Goal: Task Accomplishment & Management: Manage account settings

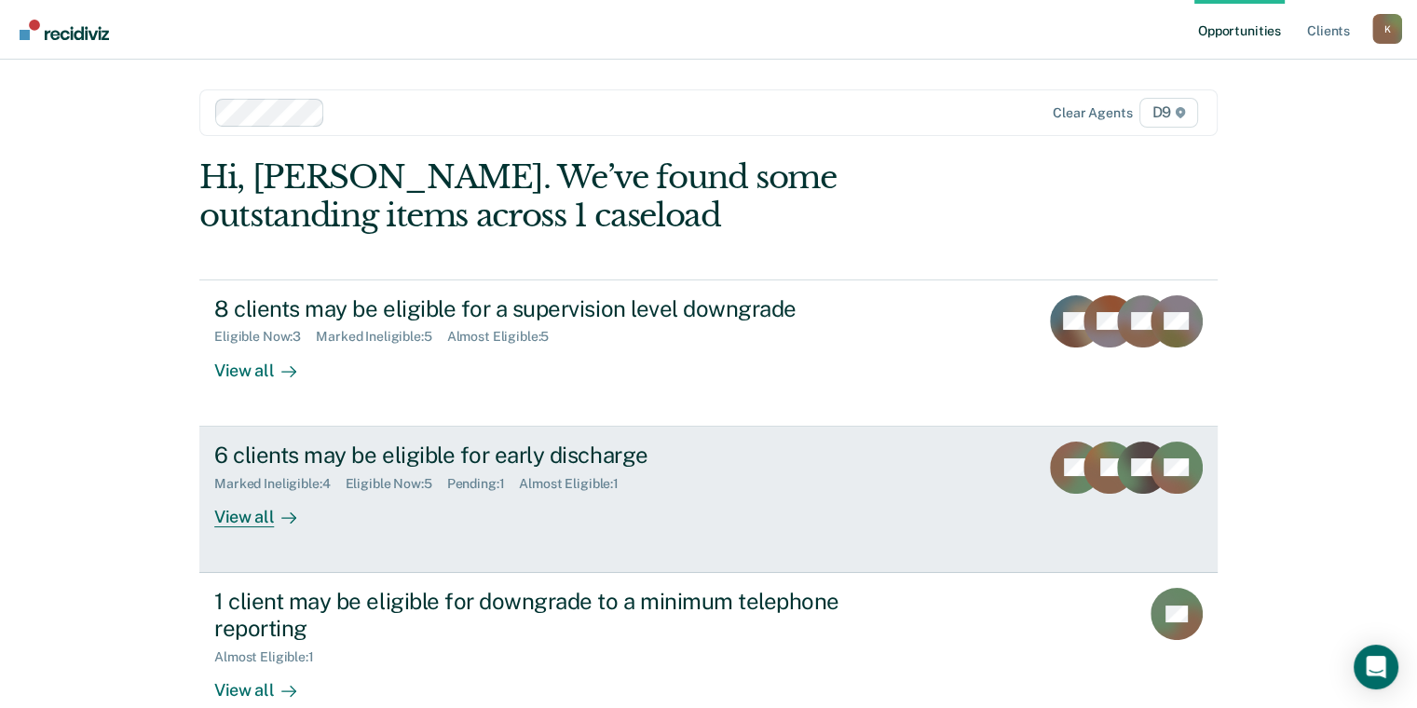
click at [583, 481] on div "Almost Eligible : 1" at bounding box center [576, 484] width 115 height 16
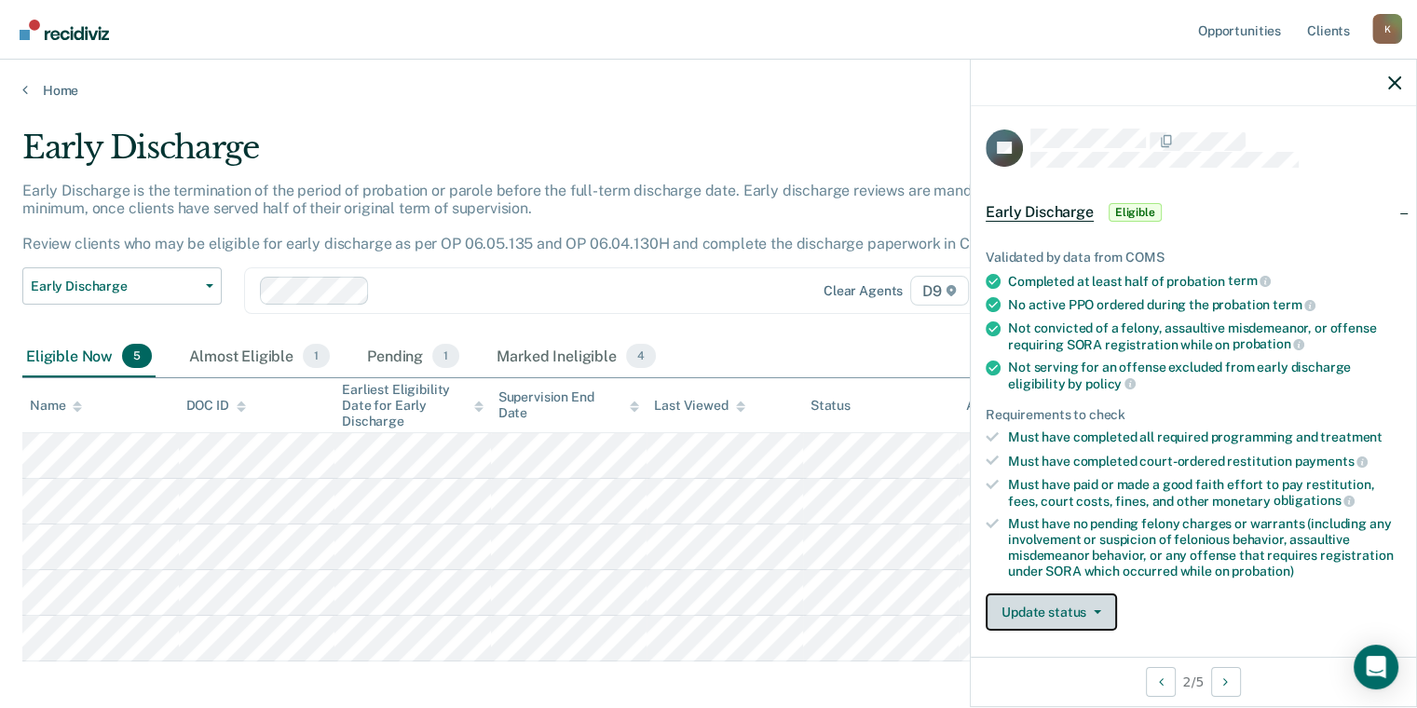
click at [1093, 623] on button "Update status" at bounding box center [1051, 612] width 131 height 37
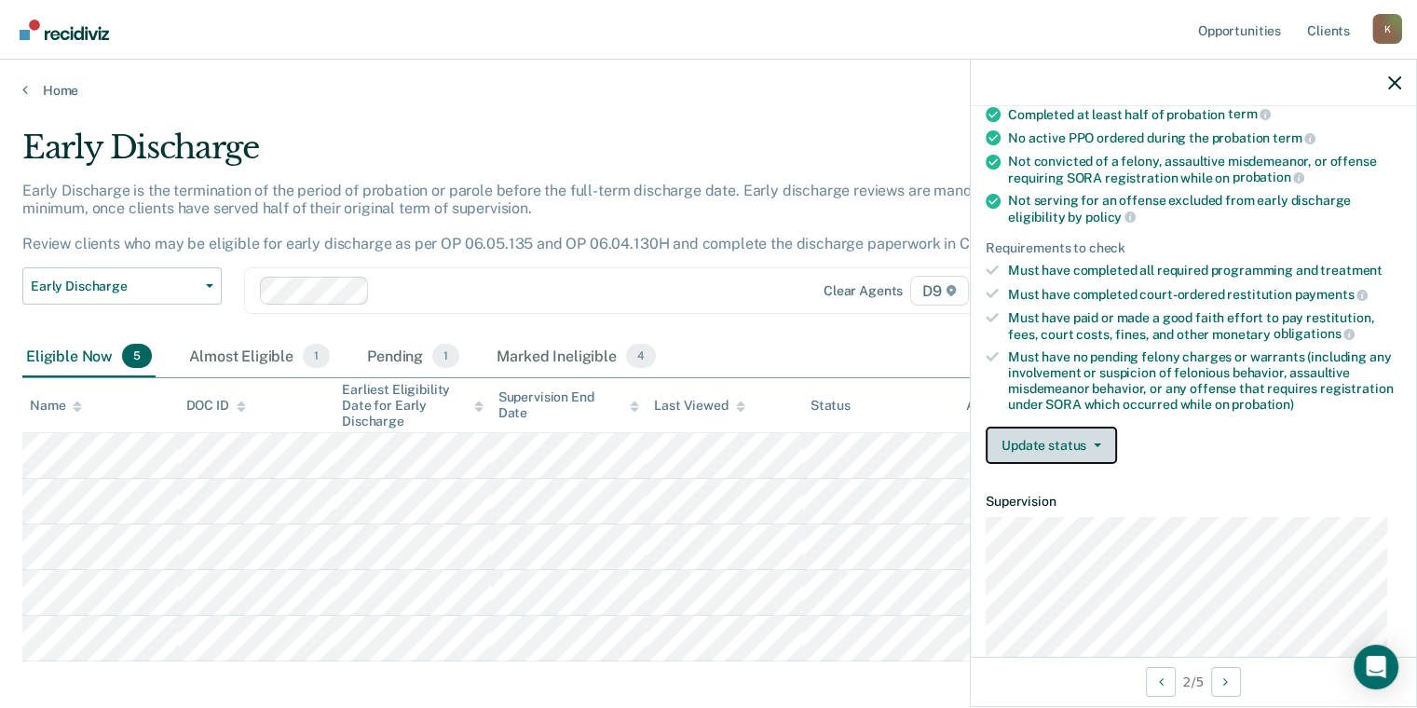
click at [1043, 430] on button "Update status" at bounding box center [1051, 445] width 131 height 37
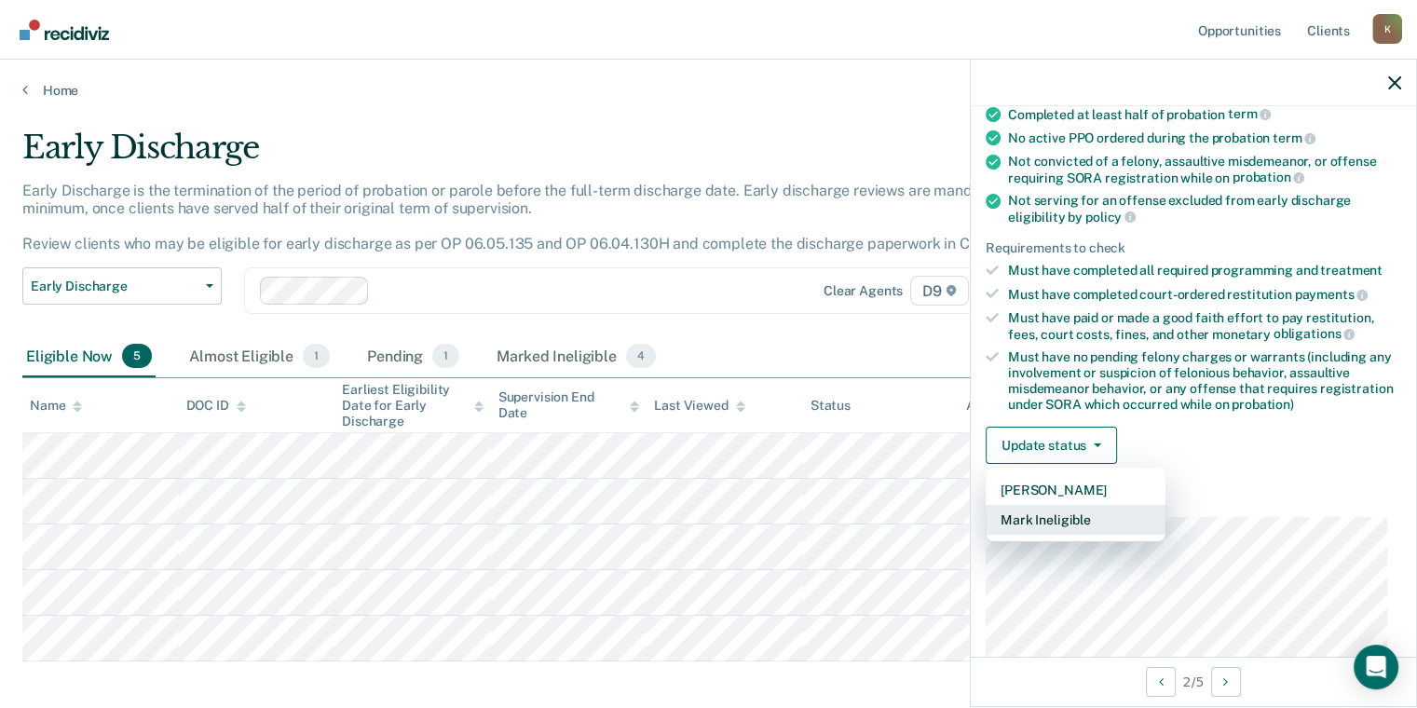
click at [1045, 525] on button "Mark Ineligible" at bounding box center [1076, 520] width 180 height 30
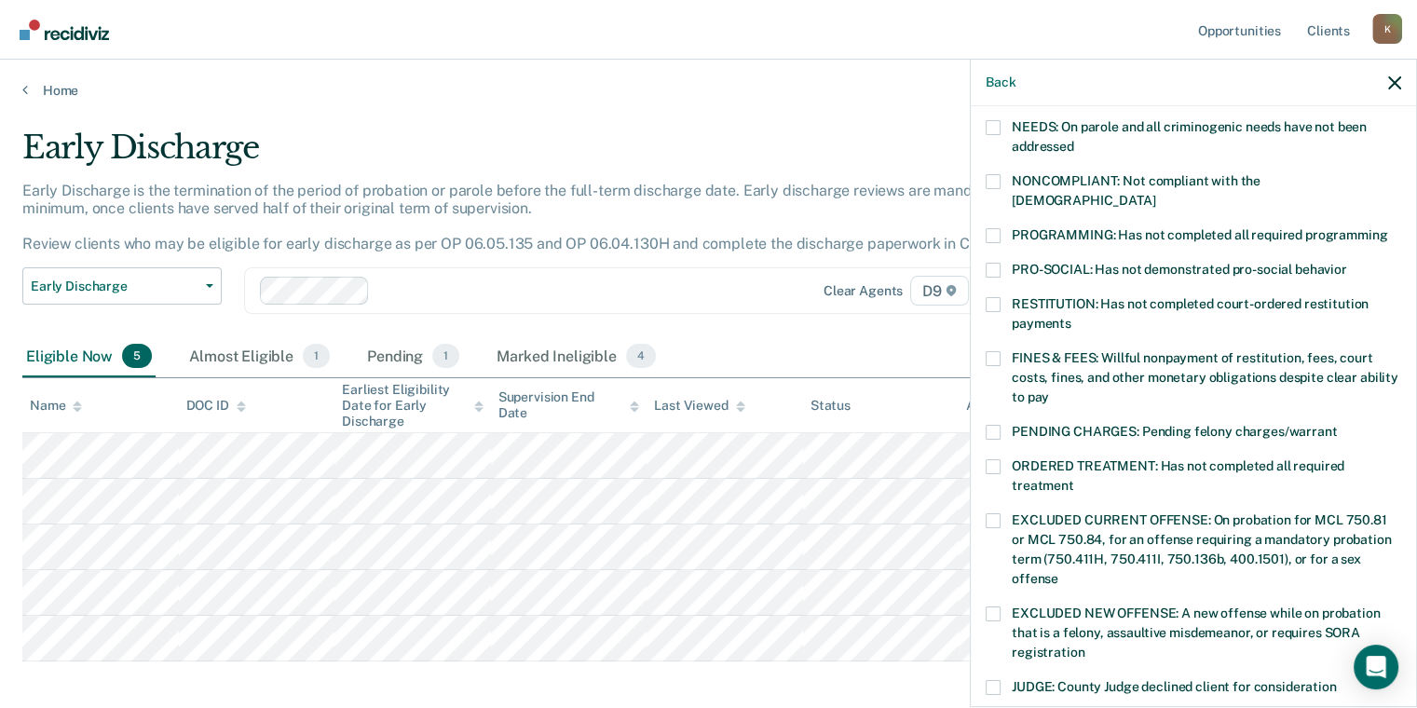
scroll to position [312, 0]
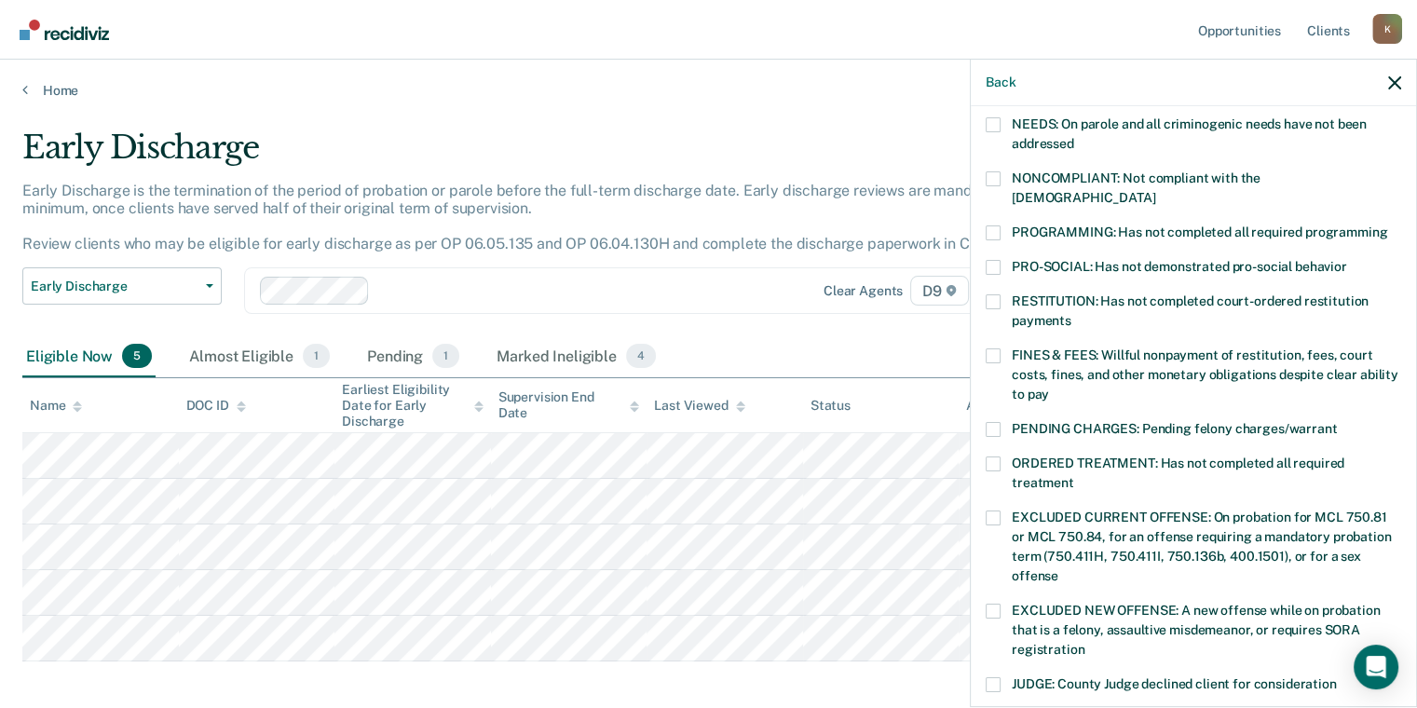
click at [1234, 457] on label "ORDERED TREATMENT: Has not completed all required treatment" at bounding box center [1194, 476] width 416 height 39
click at [1074, 476] on input "ORDERED TREATMENT: Has not completed all required treatment" at bounding box center [1074, 476] width 0 height 0
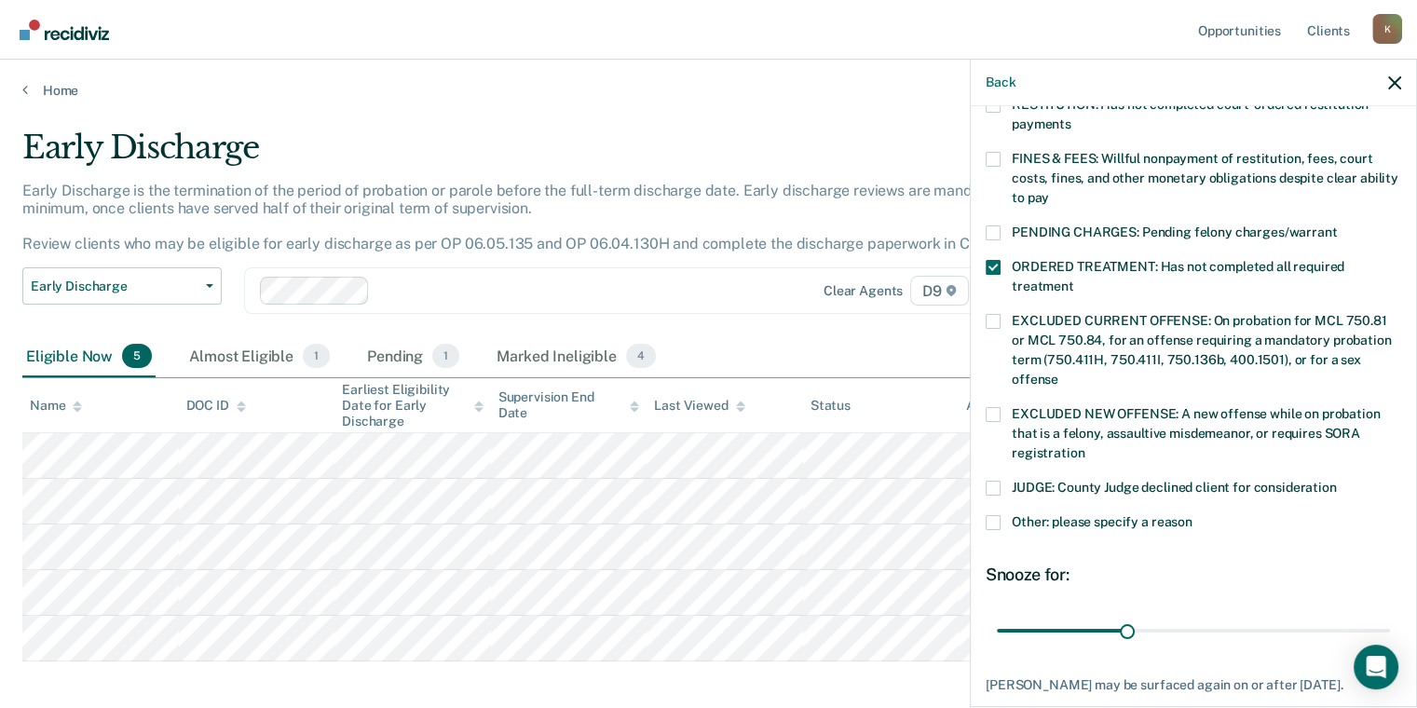
scroll to position [517, 0]
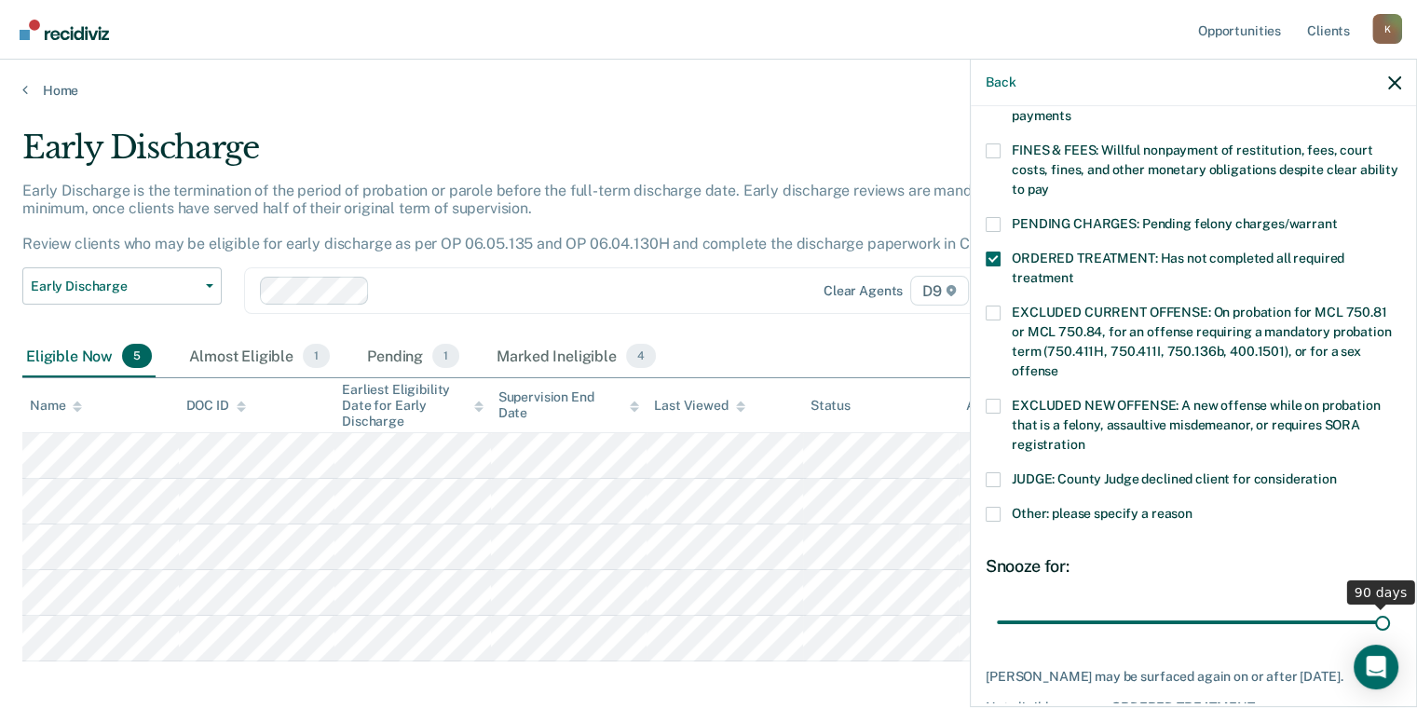
drag, startPoint x: 1127, startPoint y: 611, endPoint x: 1430, endPoint y: 595, distance: 304.2
type input "90"
click at [1390, 607] on input "range" at bounding box center [1193, 623] width 393 height 33
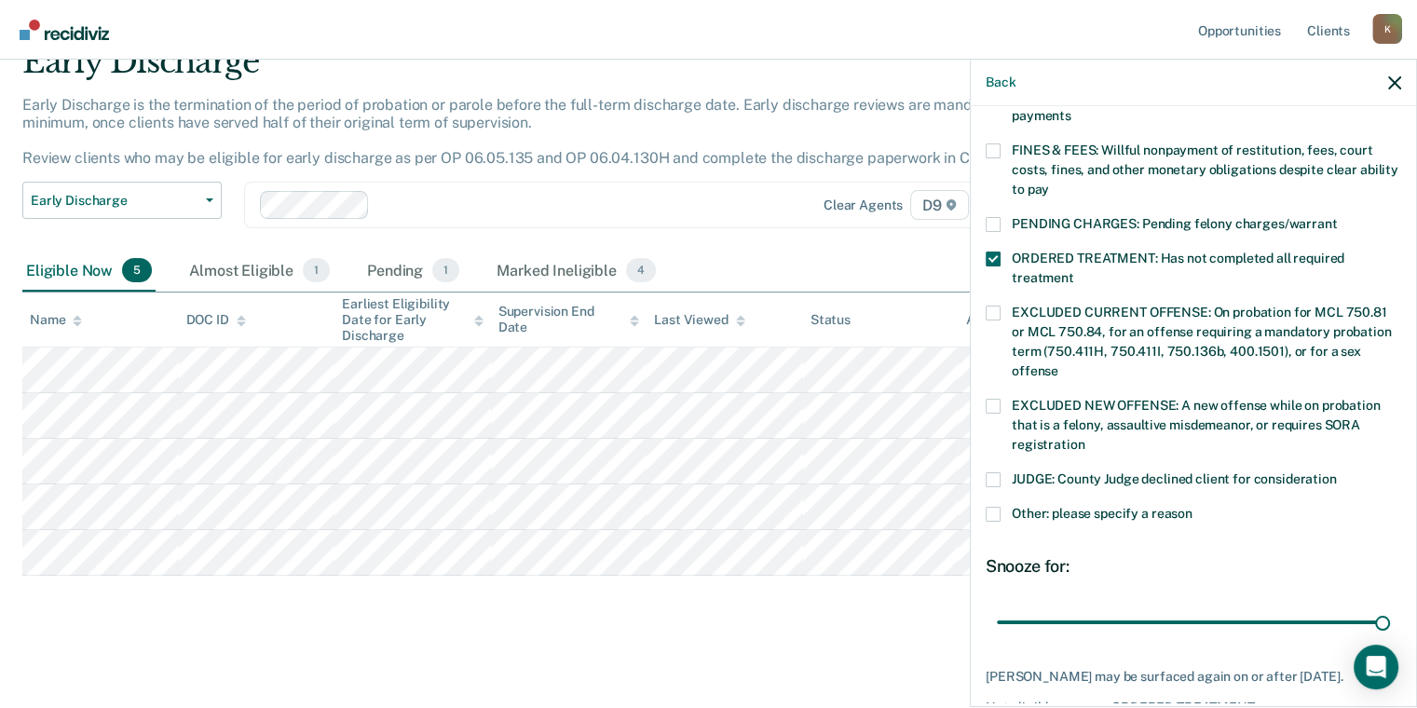
scroll to position [609, 0]
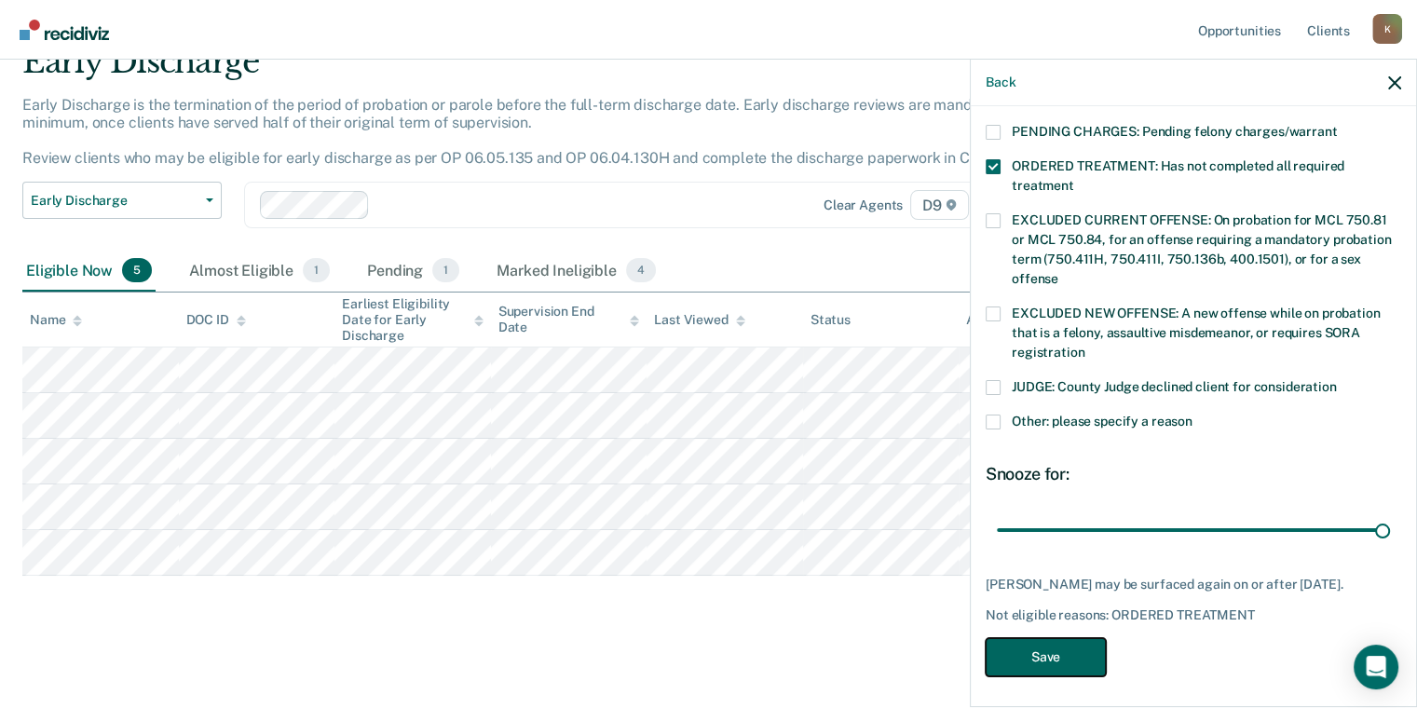
click at [1069, 649] on button "Save" at bounding box center [1046, 657] width 120 height 38
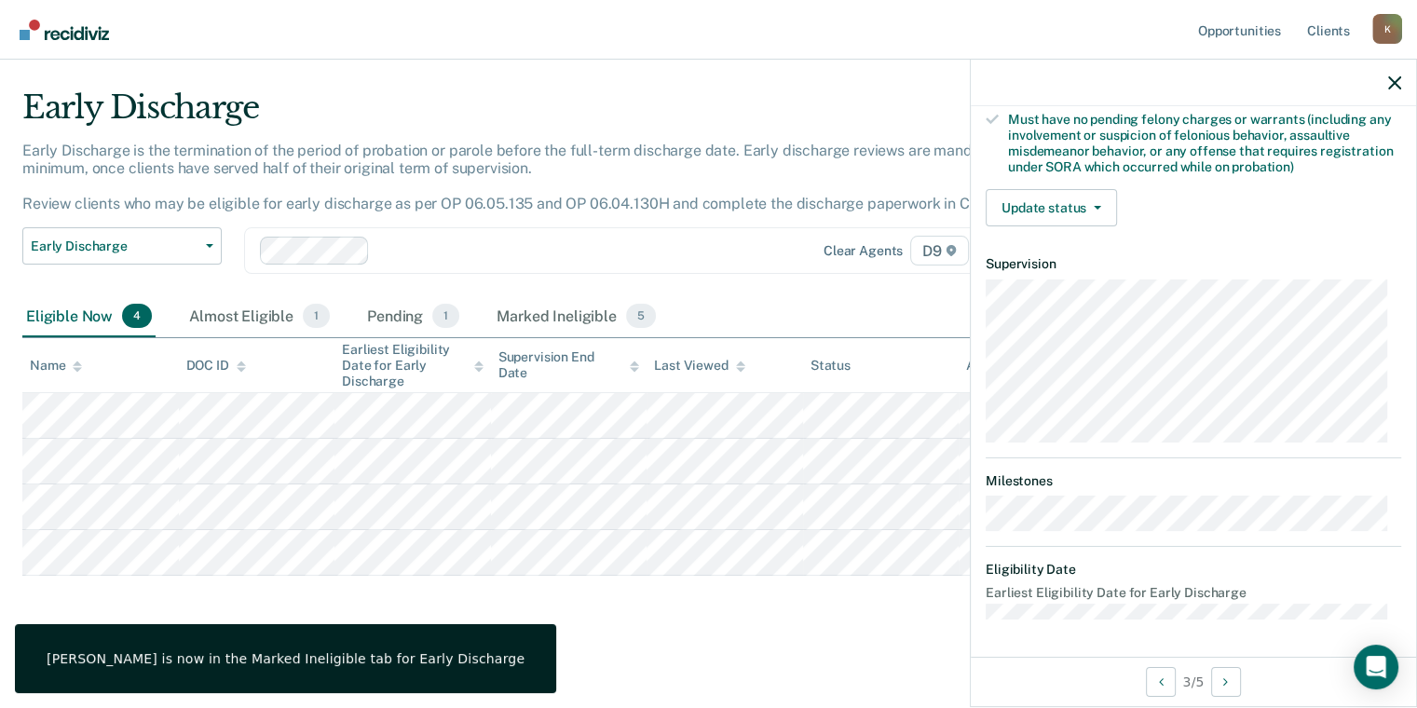
scroll to position [398, 0]
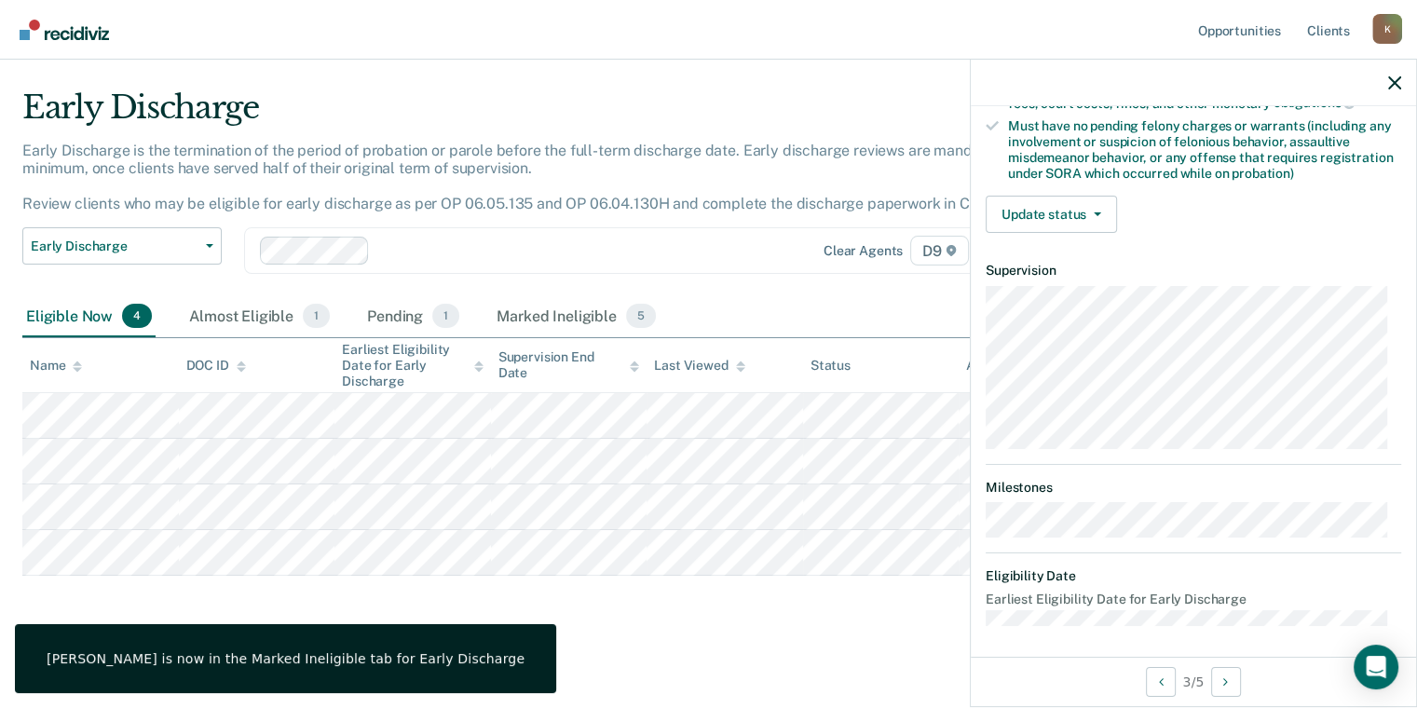
click at [1086, 235] on div "Validated by data from COMS Completed at least half of probation term No active…" at bounding box center [1193, 35] width 445 height 427
click at [1083, 214] on button "Update status" at bounding box center [1051, 214] width 131 height 37
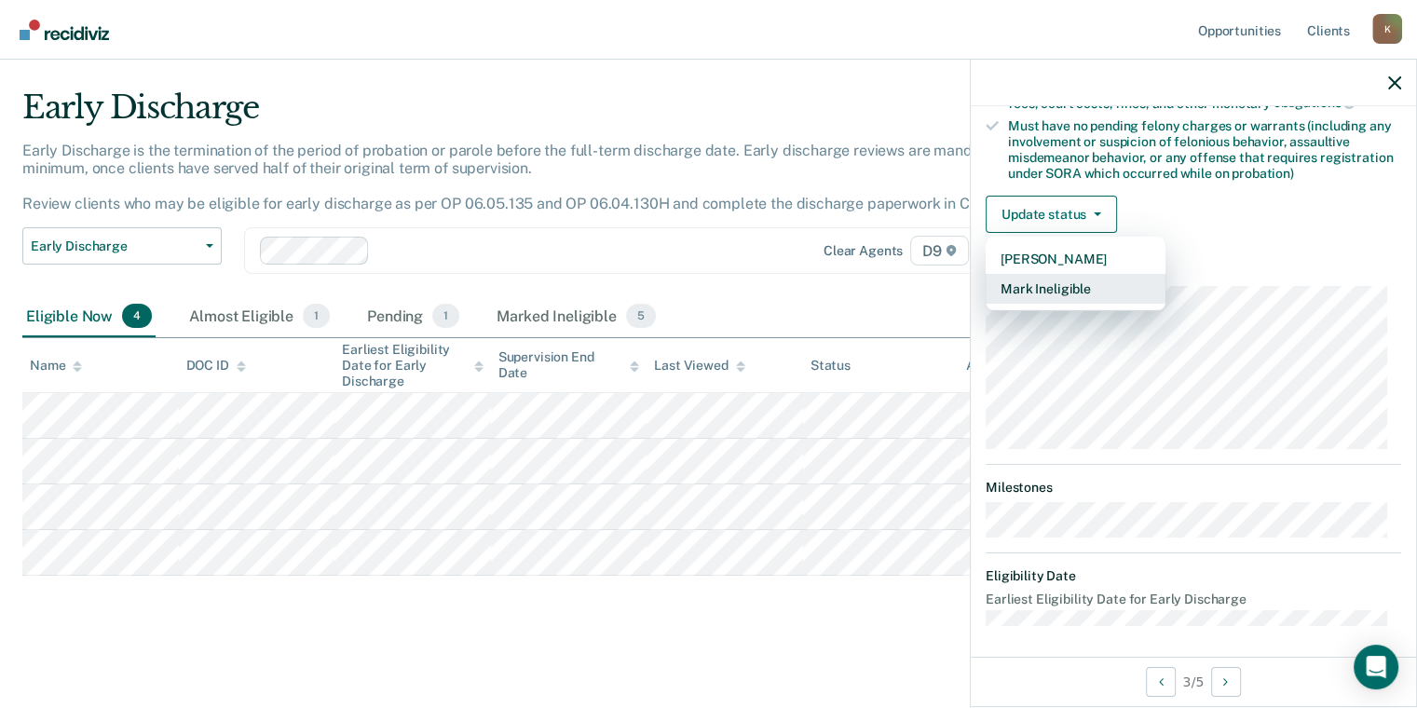
click at [1067, 291] on button "Mark Ineligible" at bounding box center [1076, 289] width 180 height 30
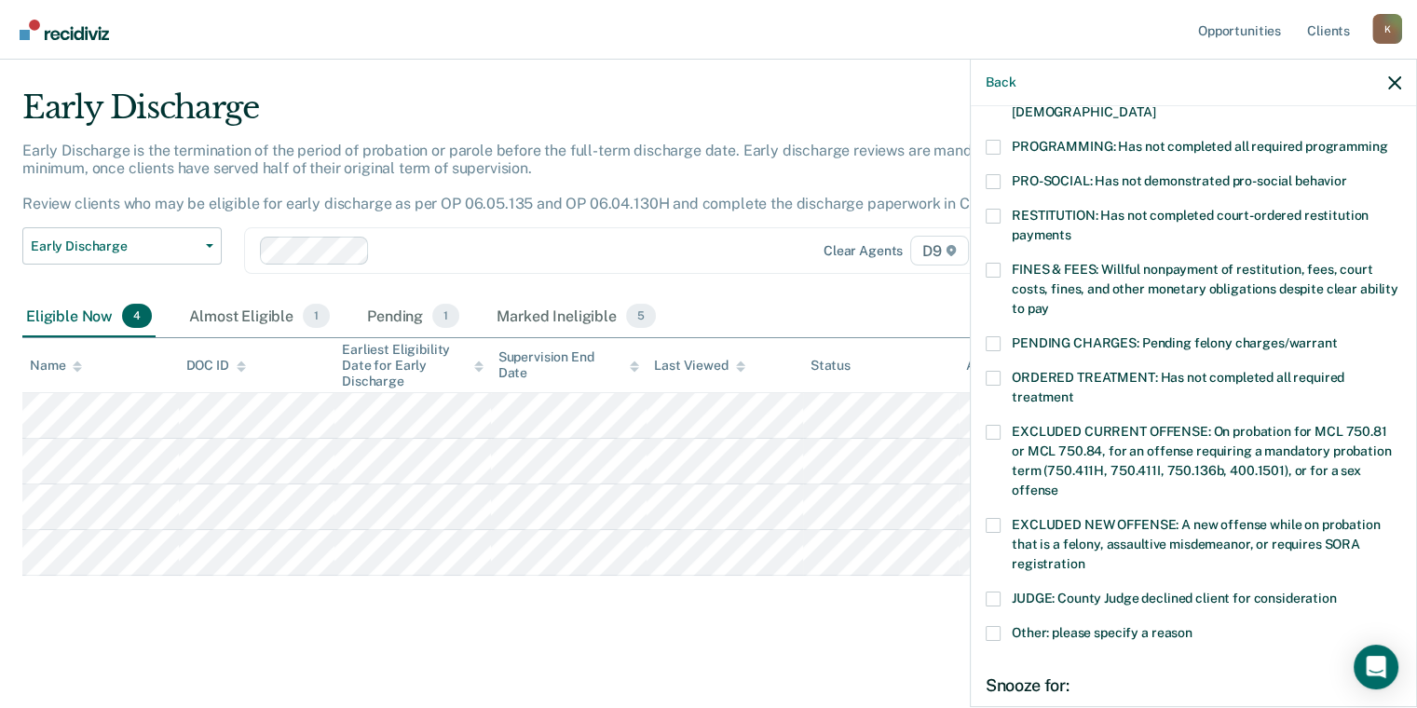
click at [1142, 592] on label "JUDGE: County Judge declined client for consideration" at bounding box center [1194, 602] width 416 height 20
click at [1337, 592] on input "JUDGE: County Judge declined client for consideration" at bounding box center [1337, 592] width 0 height 0
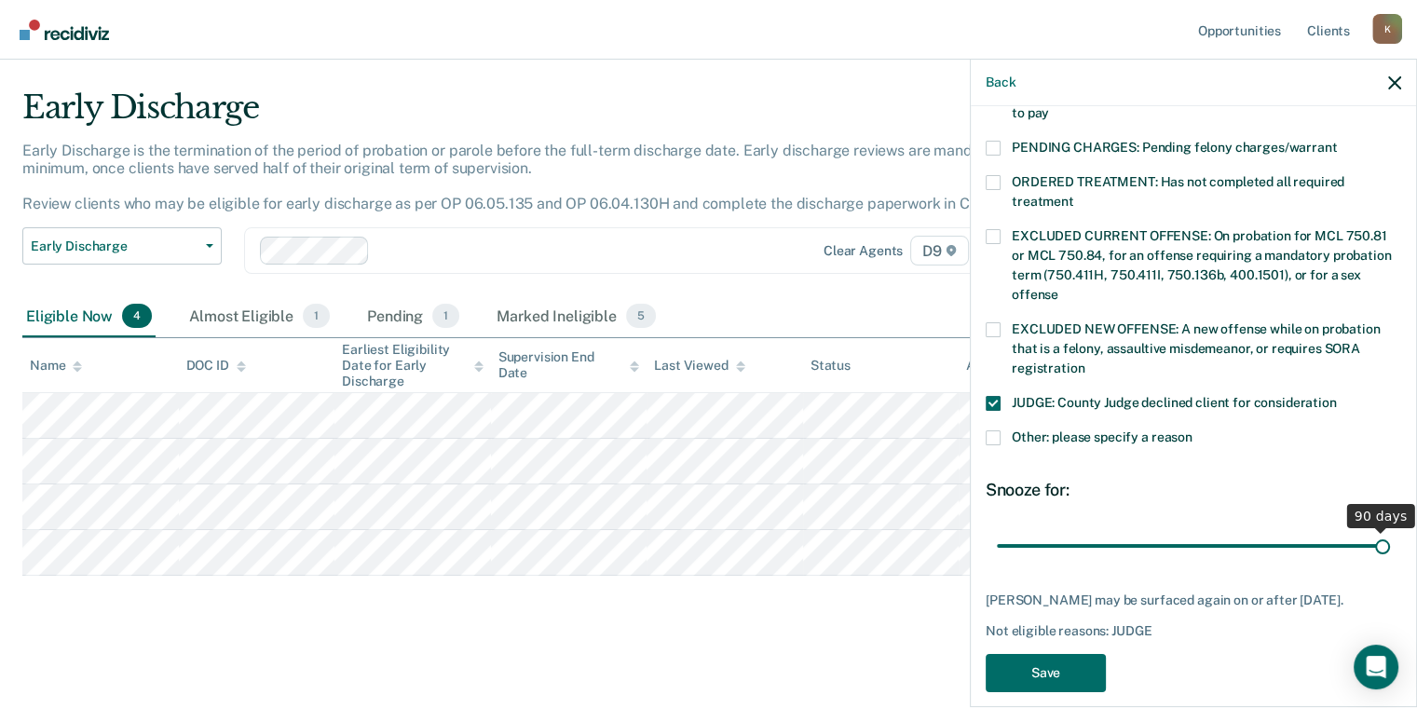
drag, startPoint x: 1129, startPoint y: 528, endPoint x: 1430, endPoint y: 500, distance: 302.3
type input "90"
click at [1390, 530] on input "range" at bounding box center [1193, 546] width 393 height 33
click at [1016, 654] on button "Save" at bounding box center [1046, 673] width 120 height 38
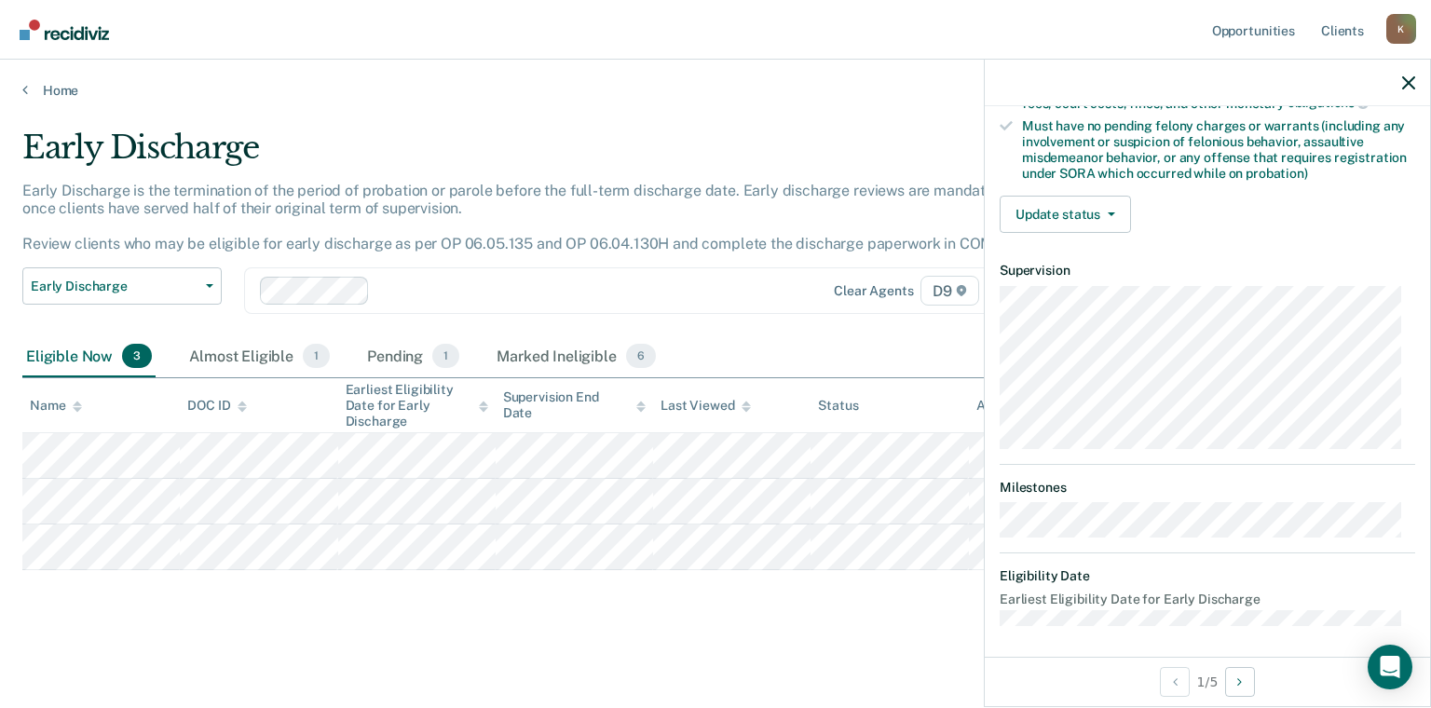
scroll to position [397, 0]
click at [1099, 202] on button "Update status" at bounding box center [1065, 215] width 131 height 37
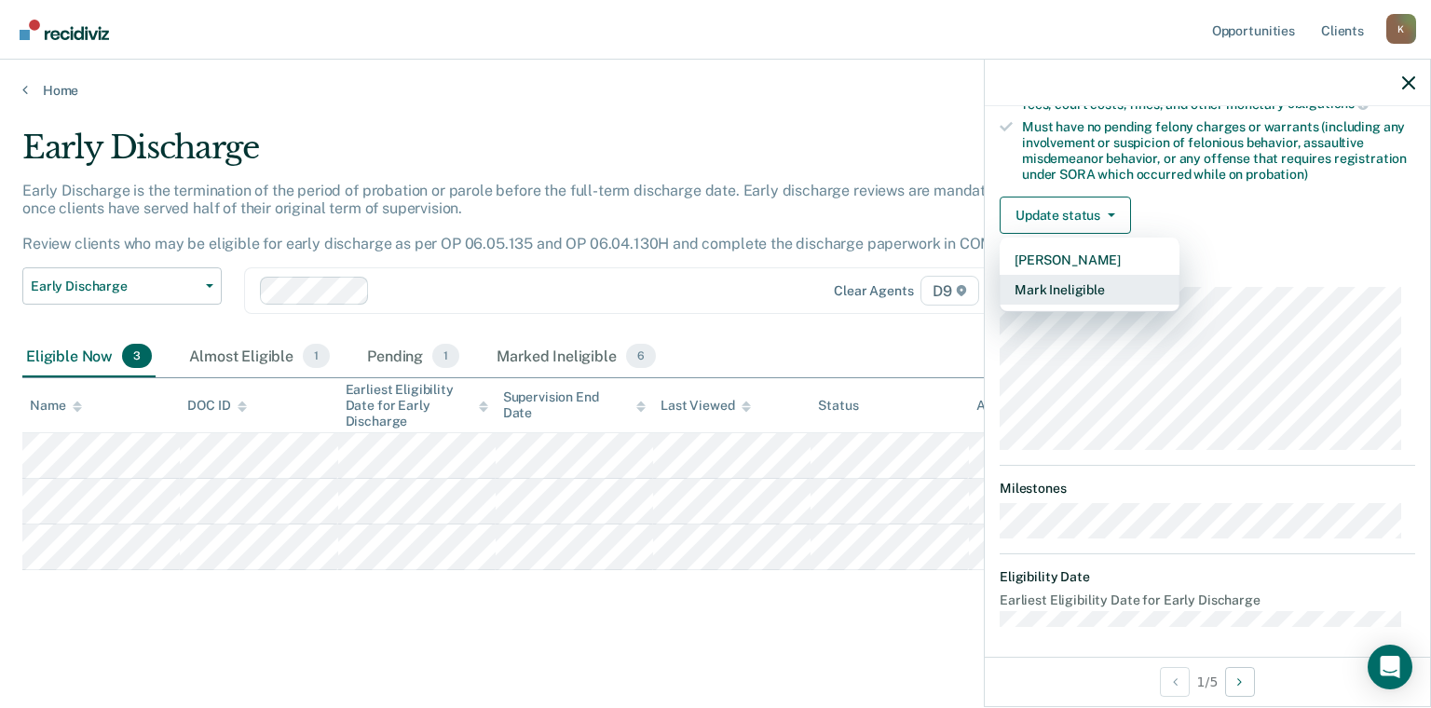
click at [1078, 279] on button "Mark Ineligible" at bounding box center [1090, 290] width 180 height 30
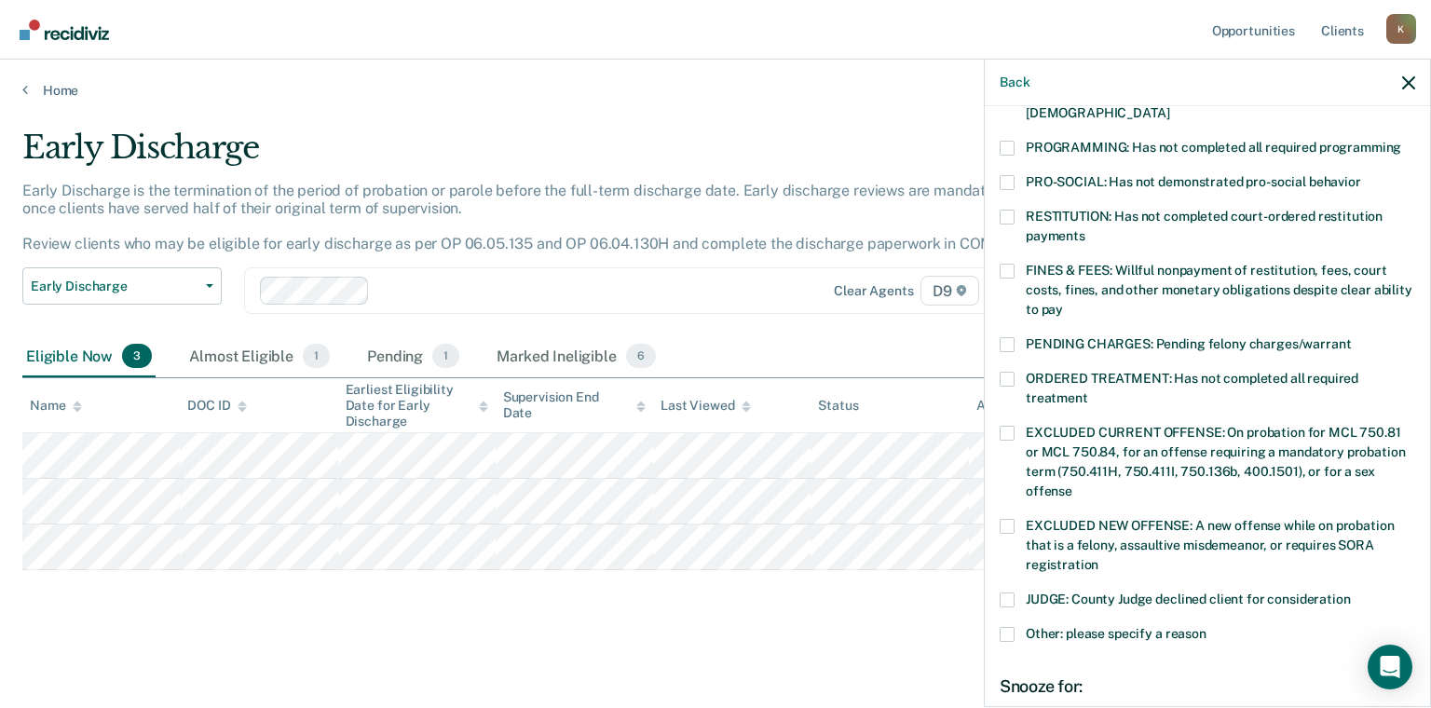
click at [1182, 592] on span "JUDGE: County Judge declined client for consideration" at bounding box center [1188, 599] width 325 height 15
click at [1351, 593] on input "JUDGE: County Judge declined client for consideration" at bounding box center [1351, 593] width 0 height 0
click at [1411, 549] on div "JC Which of the following requirements has [PERSON_NAME] not met? [MEDICAL_DATA…" at bounding box center [1207, 404] width 445 height 597
drag, startPoint x: 1414, startPoint y: 546, endPoint x: 1430, endPoint y: 737, distance: 191.8
click at [1430, 707] on html "Looks like you’re using Internet Explorer 11. For faster loading and a better e…" at bounding box center [715, 354] width 1431 height 708
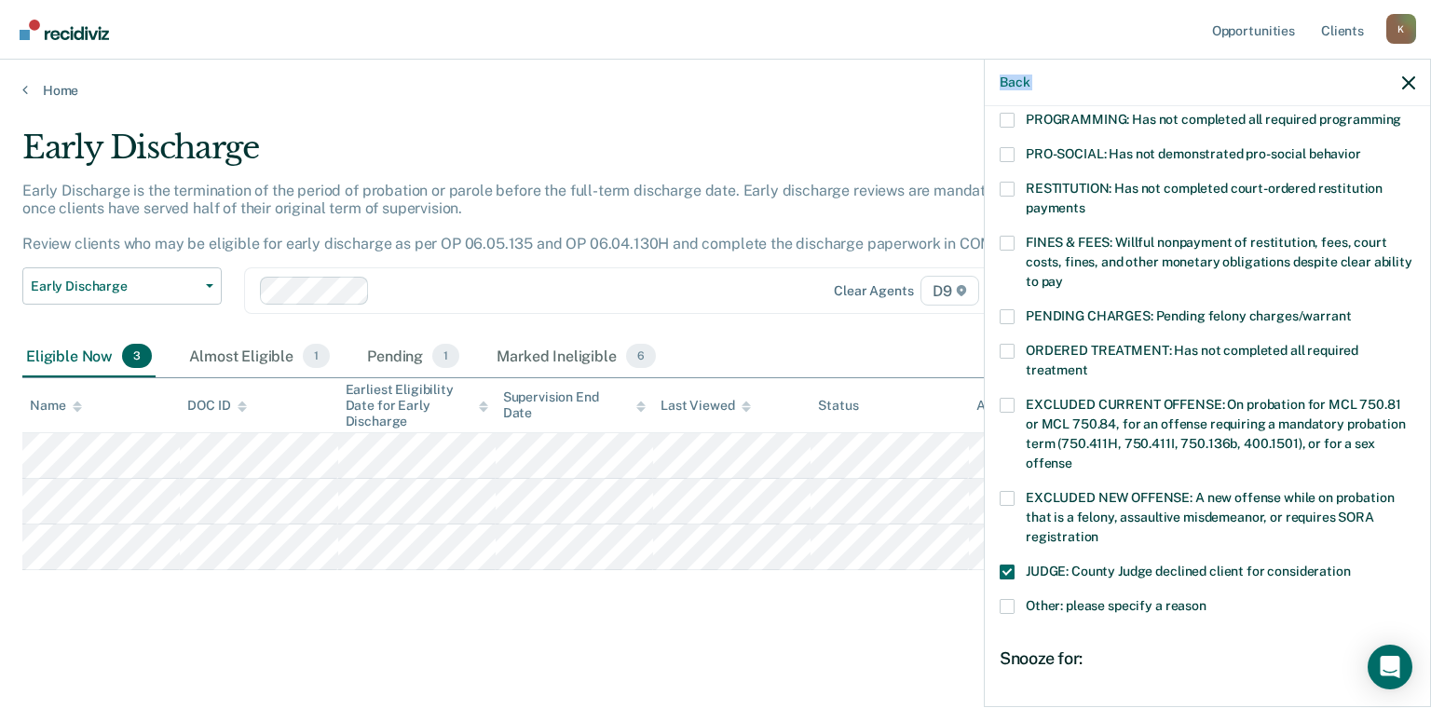
scroll to position [594, 0]
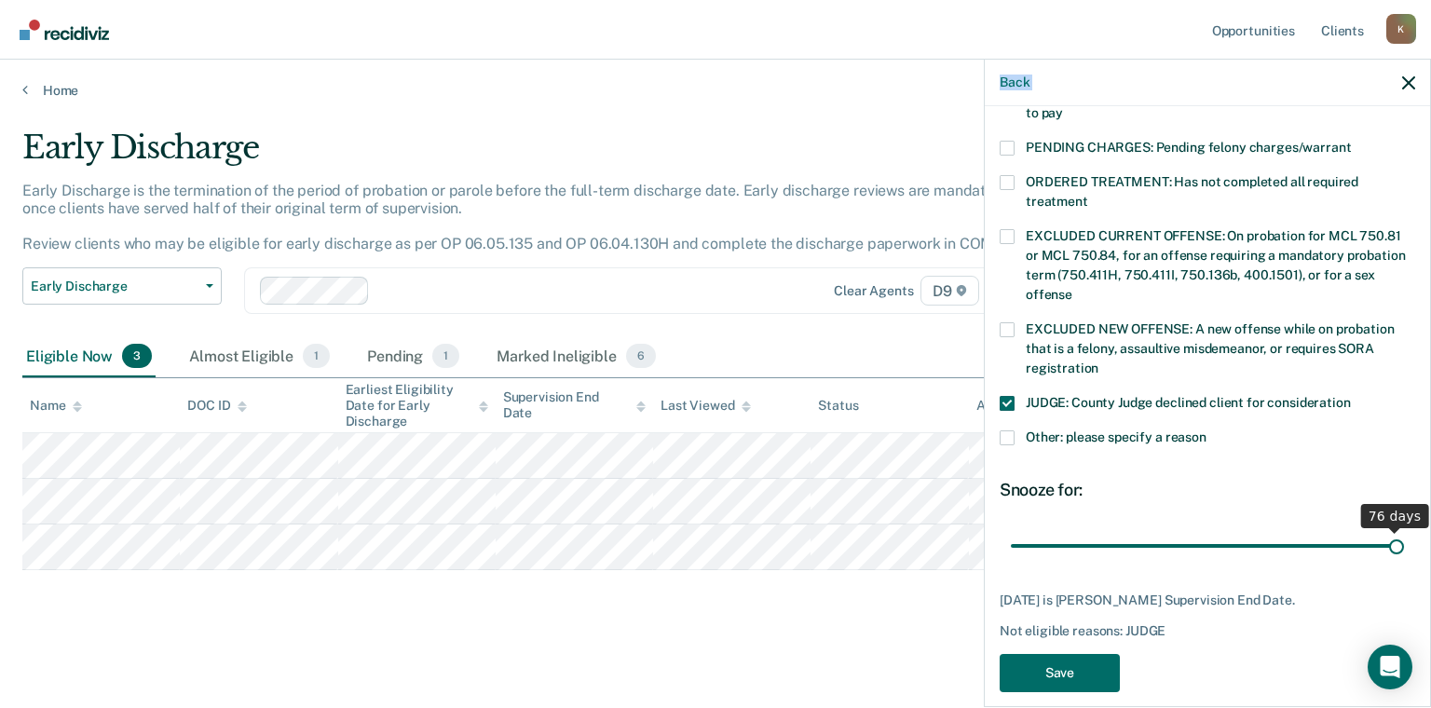
drag, startPoint x: 1162, startPoint y: 514, endPoint x: 1430, endPoint y: 528, distance: 268.7
type input "76"
click at [1404, 530] on input "range" at bounding box center [1207, 546] width 393 height 33
click at [1079, 654] on button "Save" at bounding box center [1060, 673] width 120 height 38
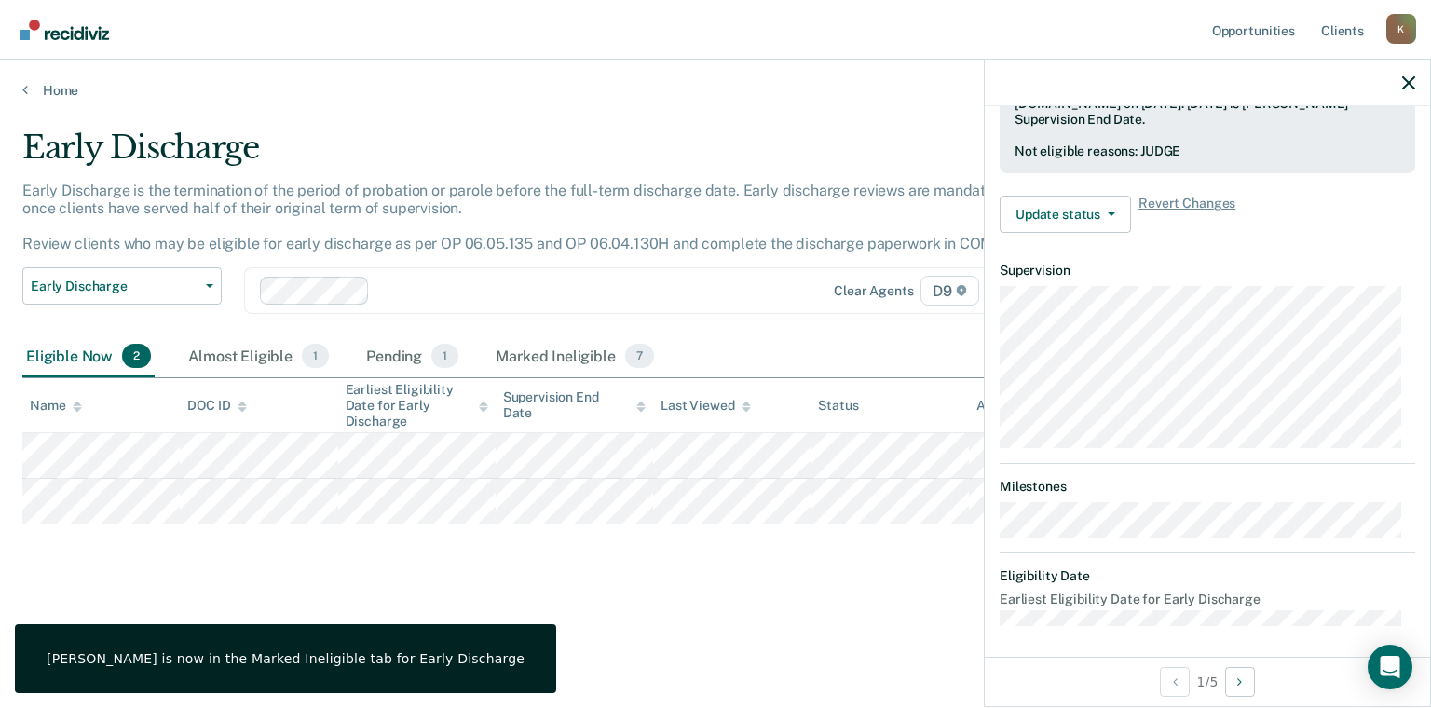
scroll to position [398, 0]
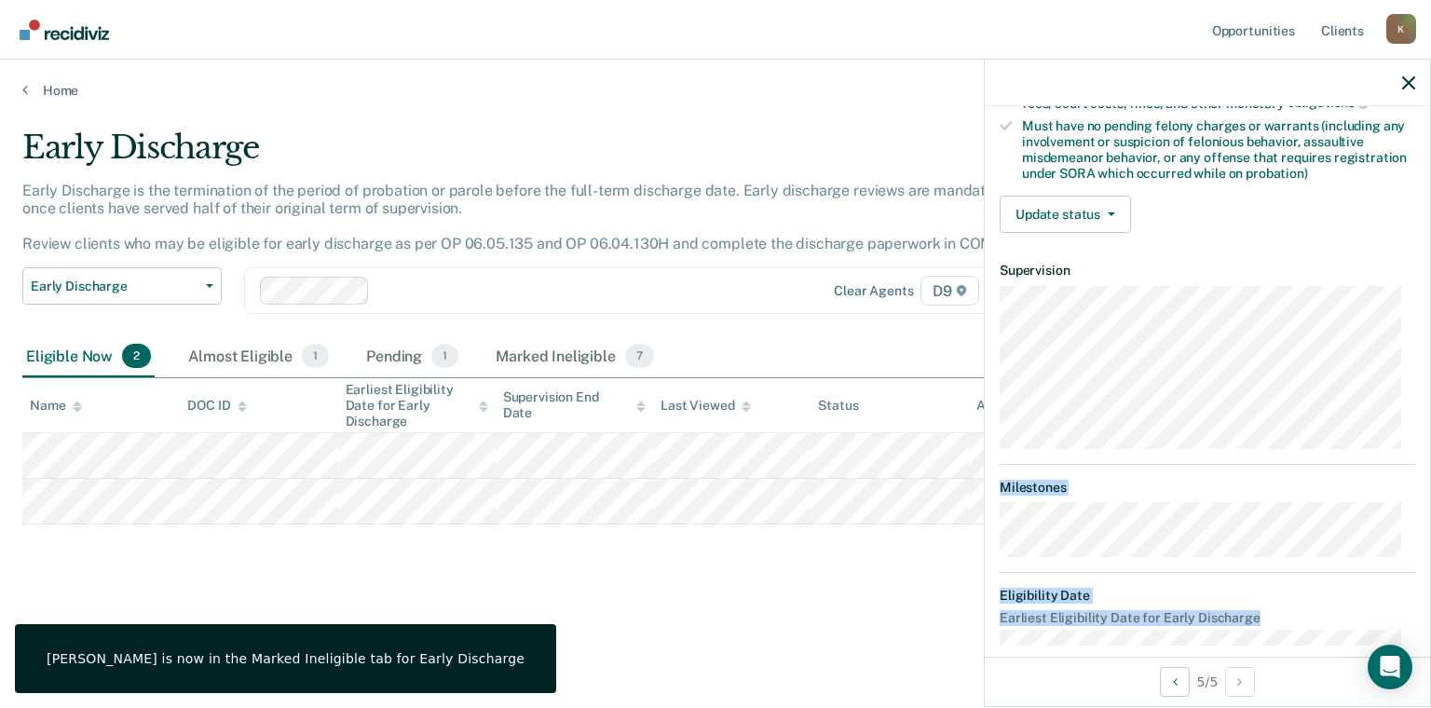
drag, startPoint x: 1430, startPoint y: 555, endPoint x: 1430, endPoint y: 637, distance: 82.0
click at [1430, 637] on div "TL Early Discharge Eligible Validated by data from COMS Completed at least half…" at bounding box center [1207, 383] width 447 height 649
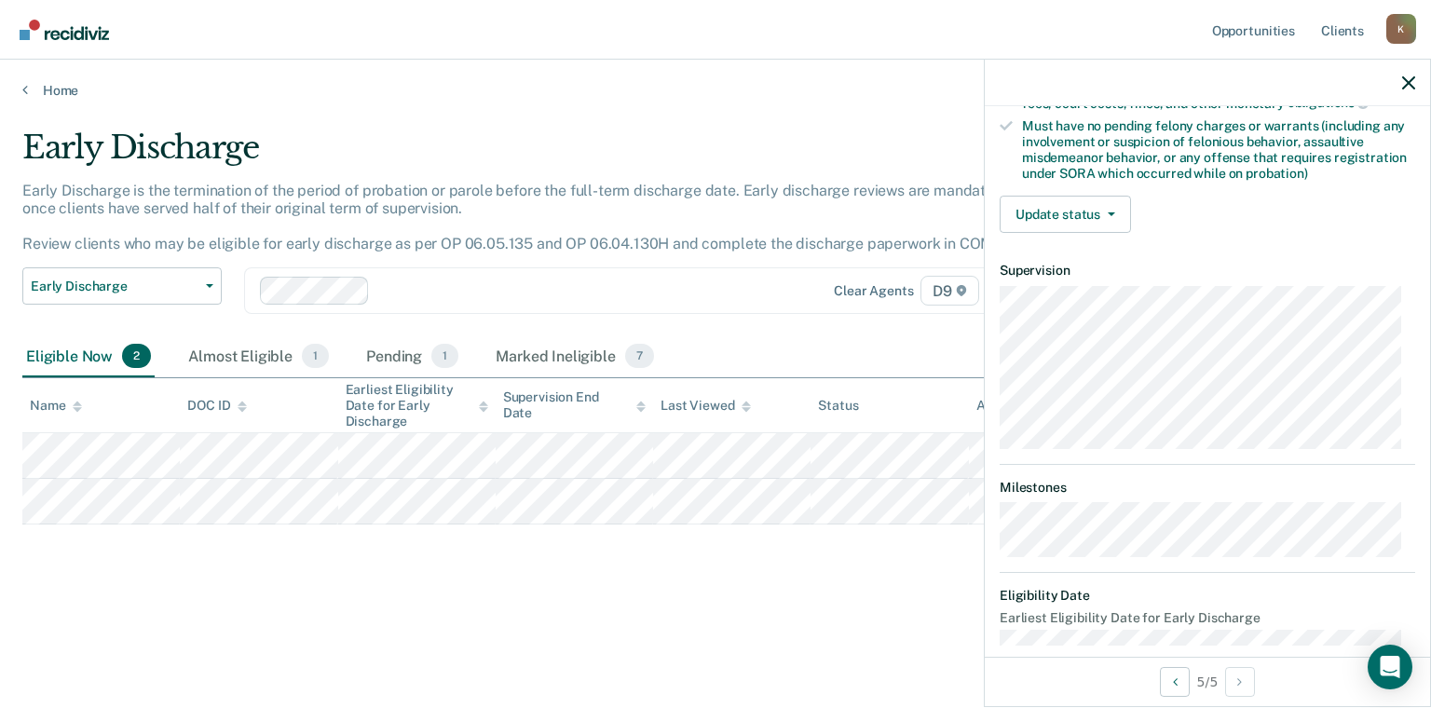
click at [1050, 187] on div "Validated by data from COMS Completed at least half of probation term No active…" at bounding box center [1207, 35] width 445 height 427
click at [1059, 187] on div "Validated by data from COMS Completed at least half of probation term No active…" at bounding box center [1207, 35] width 445 height 427
click at [1059, 222] on button "Update status" at bounding box center [1065, 214] width 131 height 37
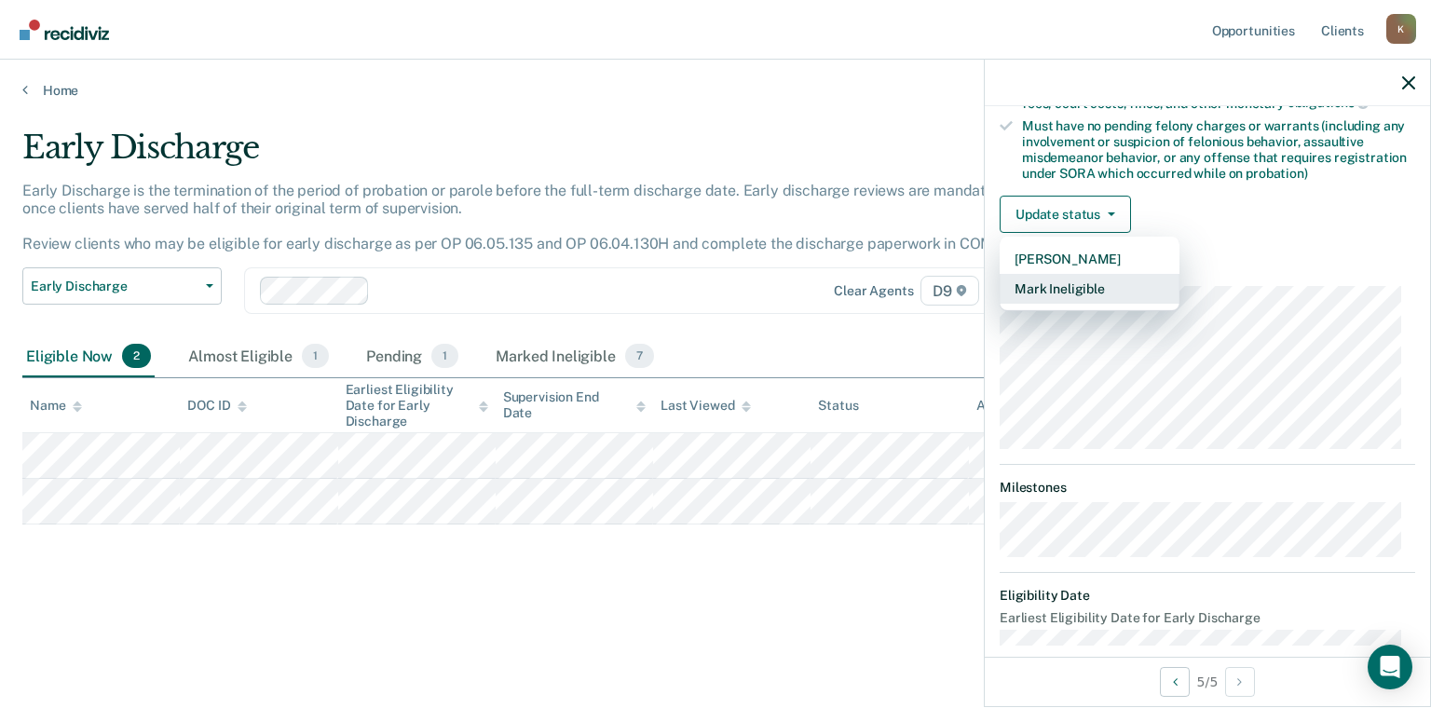
click at [1050, 294] on button "Mark Ineligible" at bounding box center [1090, 289] width 180 height 30
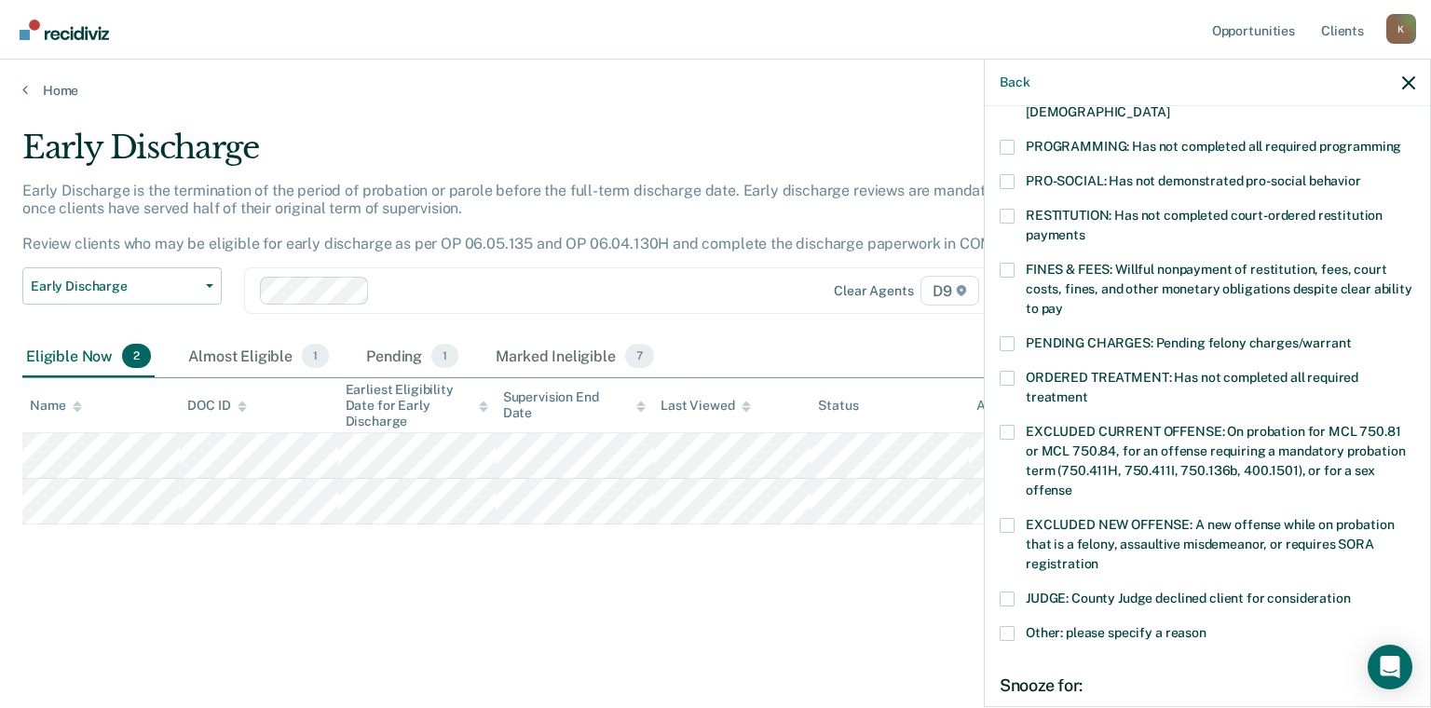
click at [1134, 591] on span "JUDGE: County Judge declined client for consideration" at bounding box center [1188, 598] width 325 height 15
click at [1351, 592] on input "JUDGE: County Judge declined client for consideration" at bounding box center [1351, 592] width 0 height 0
drag, startPoint x: 1430, startPoint y: 532, endPoint x: 1430, endPoint y: 630, distance: 97.8
click at [1430, 630] on div "Back TL Which of the following requirements has [PERSON_NAME] not met? [MEDICAL…" at bounding box center [1207, 383] width 447 height 649
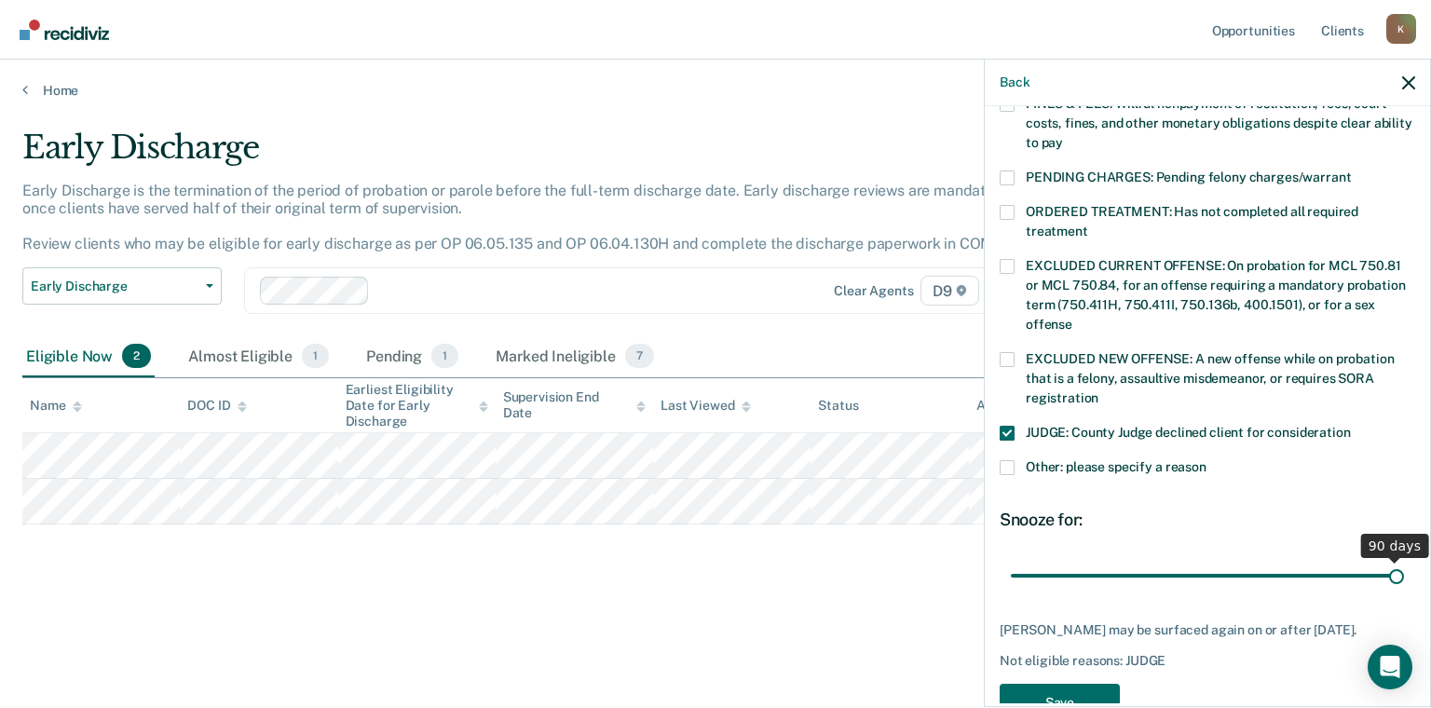
drag, startPoint x: 1133, startPoint y: 564, endPoint x: 1430, endPoint y: 552, distance: 297.5
type input "90"
click at [1404, 560] on input "range" at bounding box center [1207, 576] width 393 height 33
click at [1085, 697] on button "Save" at bounding box center [1060, 703] width 120 height 38
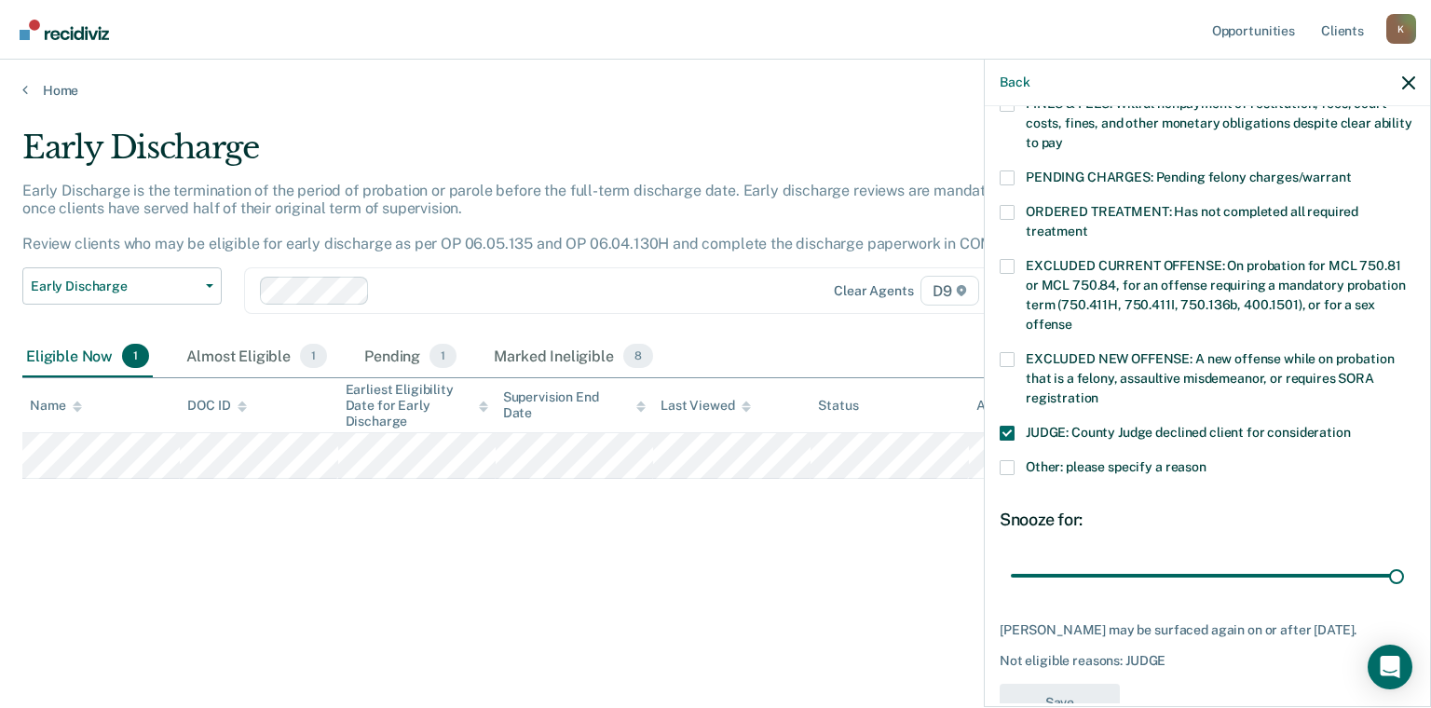
scroll to position [398, 0]
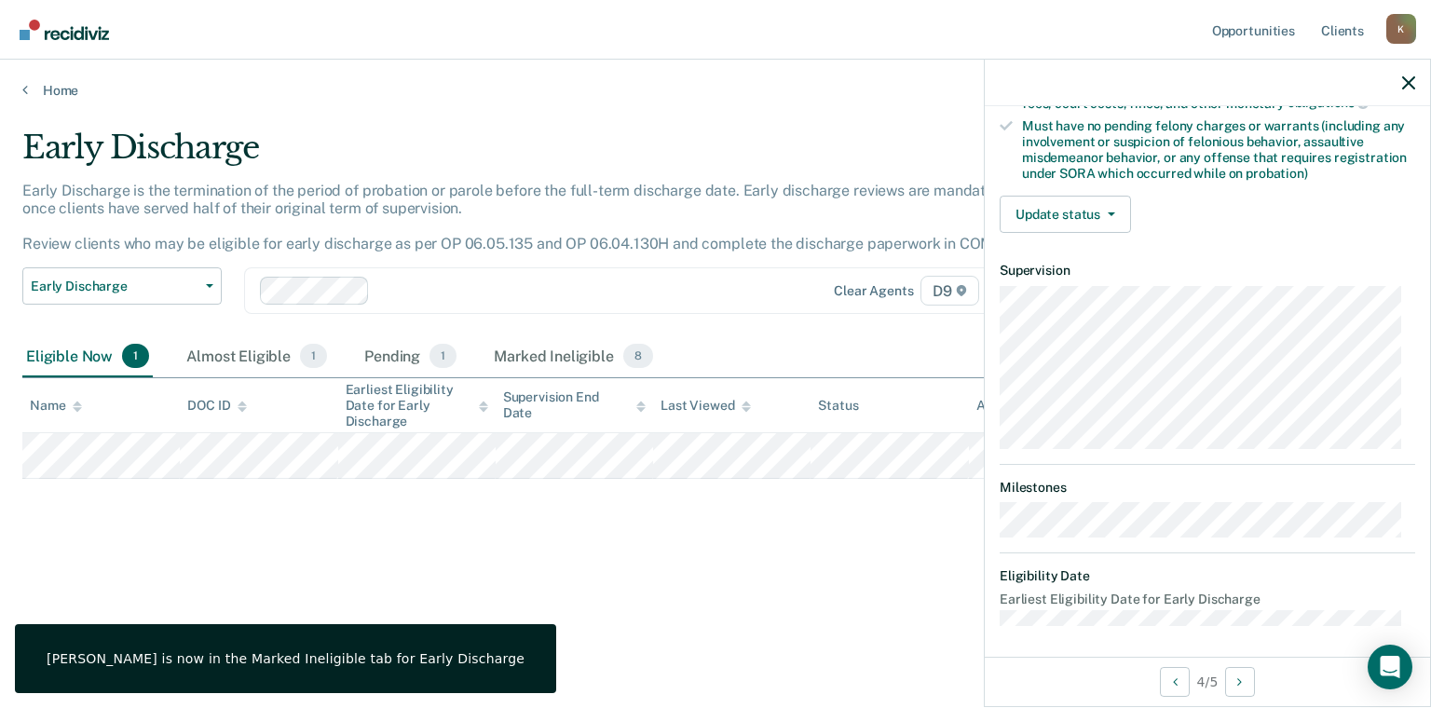
drag, startPoint x: 1430, startPoint y: 439, endPoint x: 1430, endPoint y: 534, distance: 95.0
click at [1430, 534] on div "JG Early Discharge Eligible Validated by data from COMS Completed at least half…" at bounding box center [1207, 383] width 447 height 649
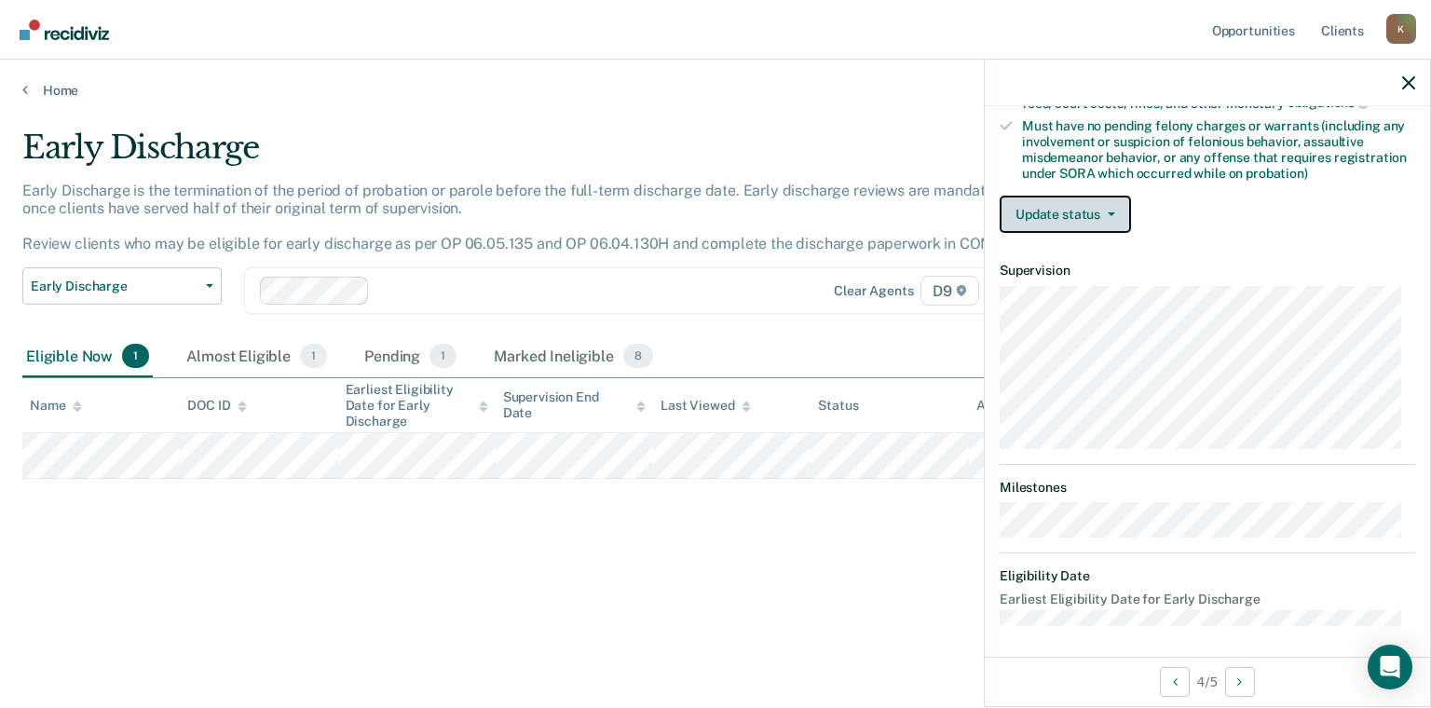
click at [1105, 220] on button "Update status" at bounding box center [1065, 214] width 131 height 37
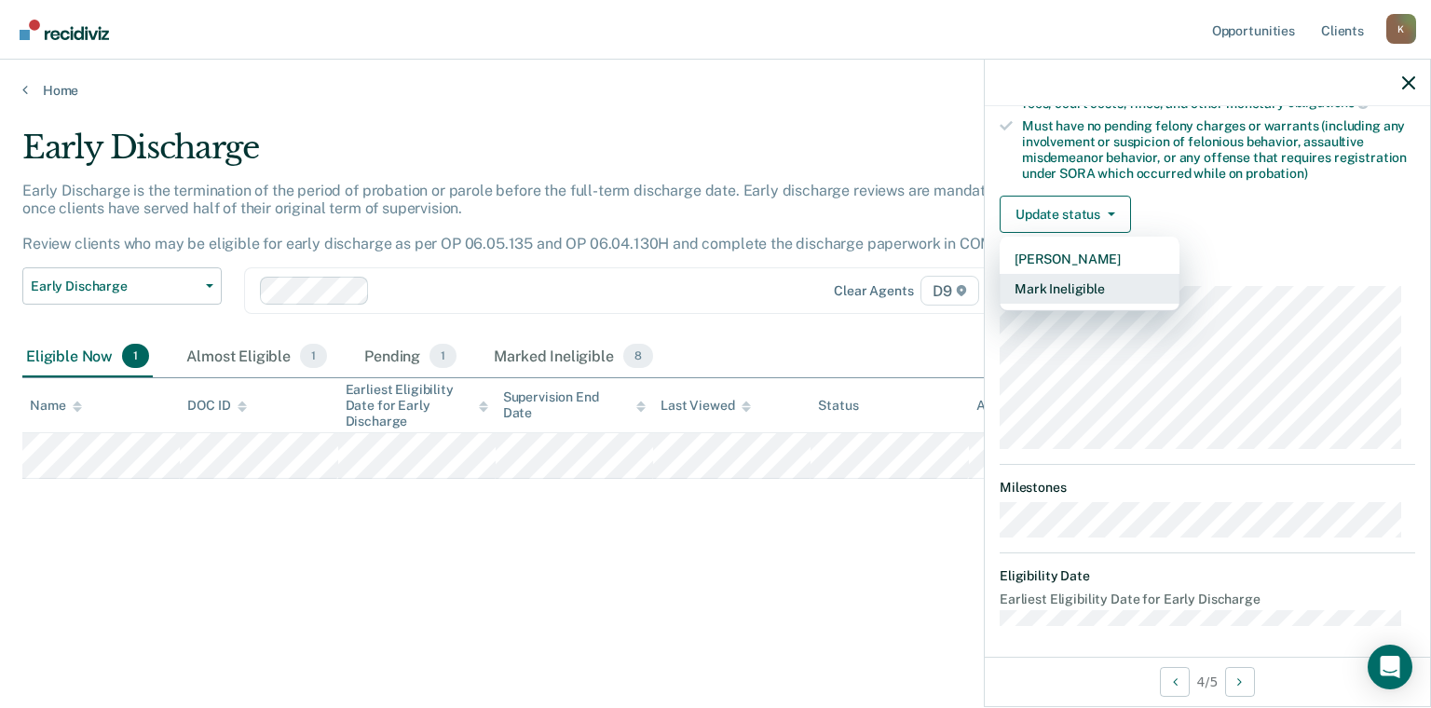
click at [1098, 277] on button "Mark Ineligible" at bounding box center [1090, 289] width 180 height 30
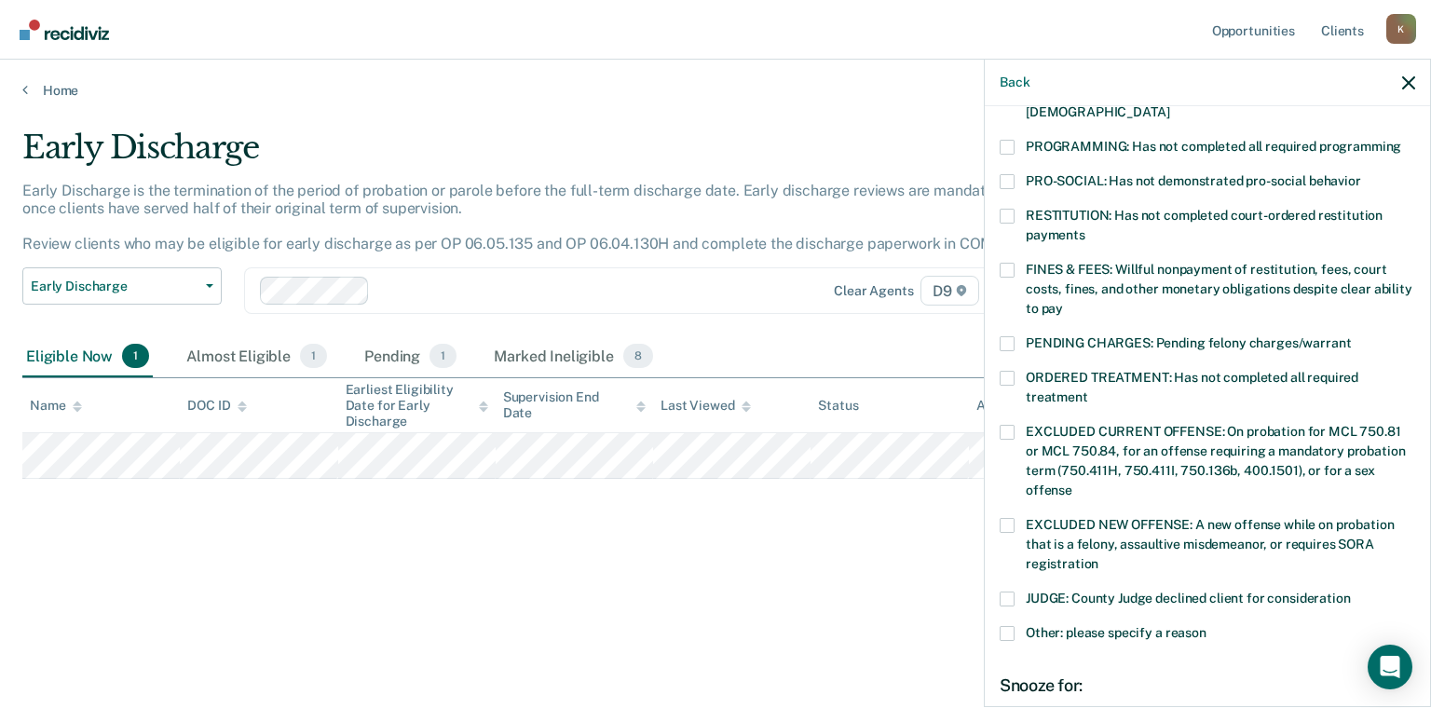
click at [1253, 567] on div "EXCLUDED NEW OFFENSE: A new offense while on probation that is a felony, assaul…" at bounding box center [1208, 555] width 416 height 74
click at [1255, 591] on span "JUDGE: County Judge declined client for consideration" at bounding box center [1188, 598] width 325 height 15
click at [1351, 592] on input "JUDGE: County Judge declined client for consideration" at bounding box center [1351, 592] width 0 height 0
drag, startPoint x: 1430, startPoint y: 447, endPoint x: 1430, endPoint y: 557, distance: 110.0
click at [1430, 557] on div "Back JG Which of the following requirements has [PERSON_NAME] not met? [MEDICAL…" at bounding box center [1207, 383] width 447 height 649
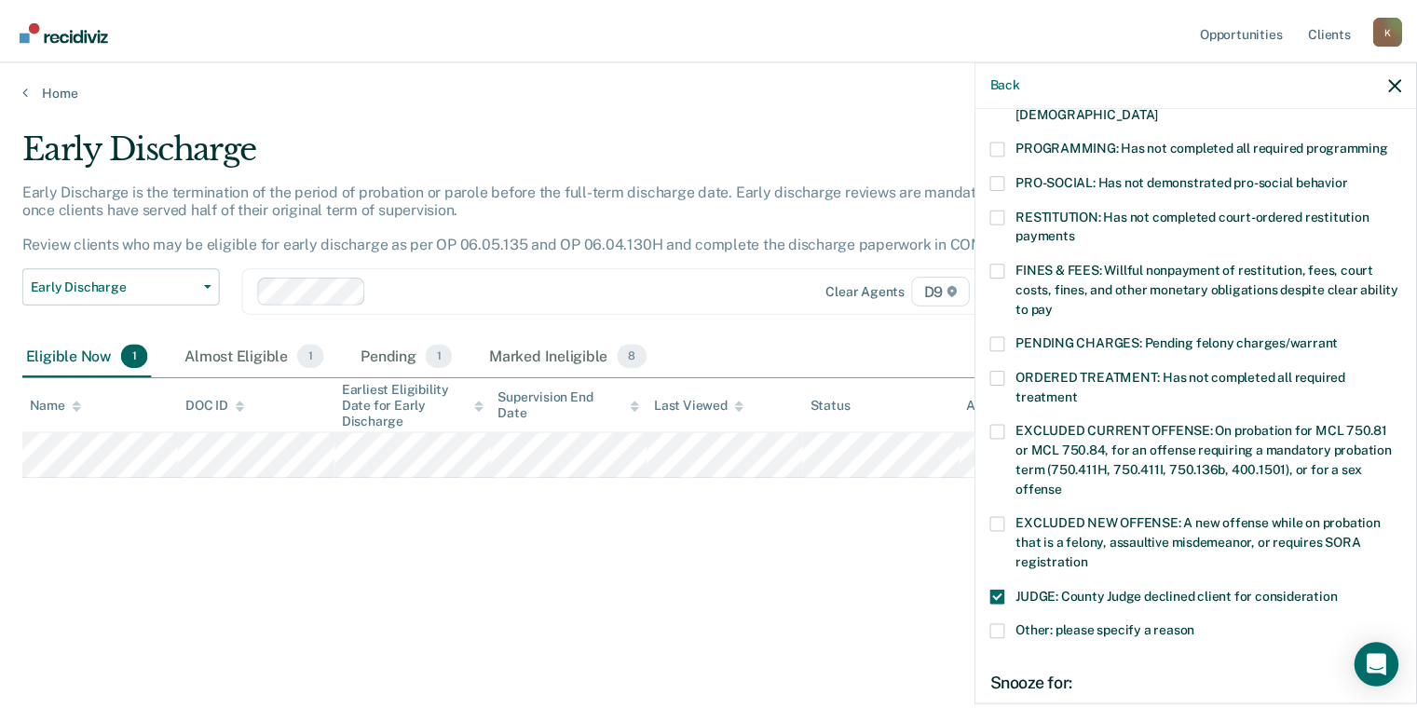
scroll to position [594, 0]
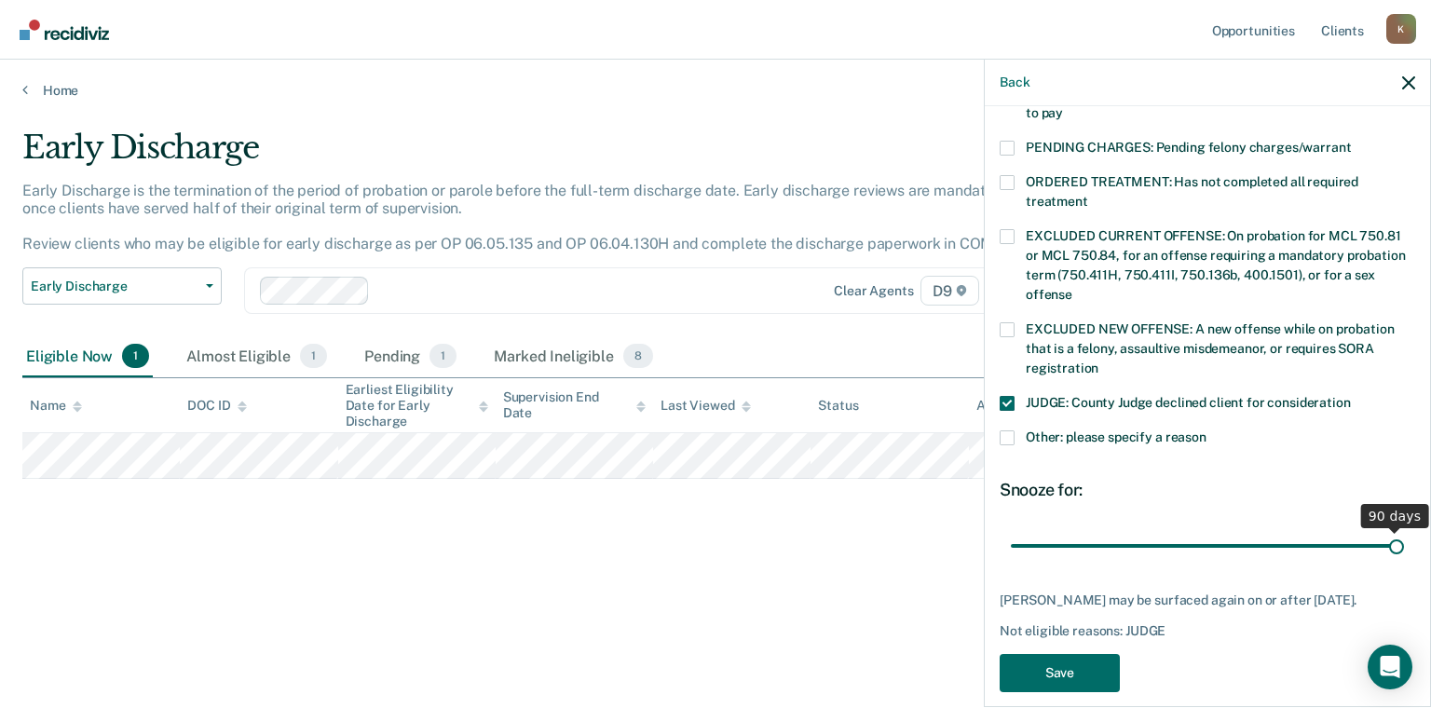
drag, startPoint x: 1141, startPoint y: 515, endPoint x: 1430, endPoint y: 498, distance: 290.3
type input "90"
click at [1404, 530] on input "range" at bounding box center [1207, 546] width 393 height 33
click at [1068, 663] on button "Save" at bounding box center [1060, 673] width 120 height 38
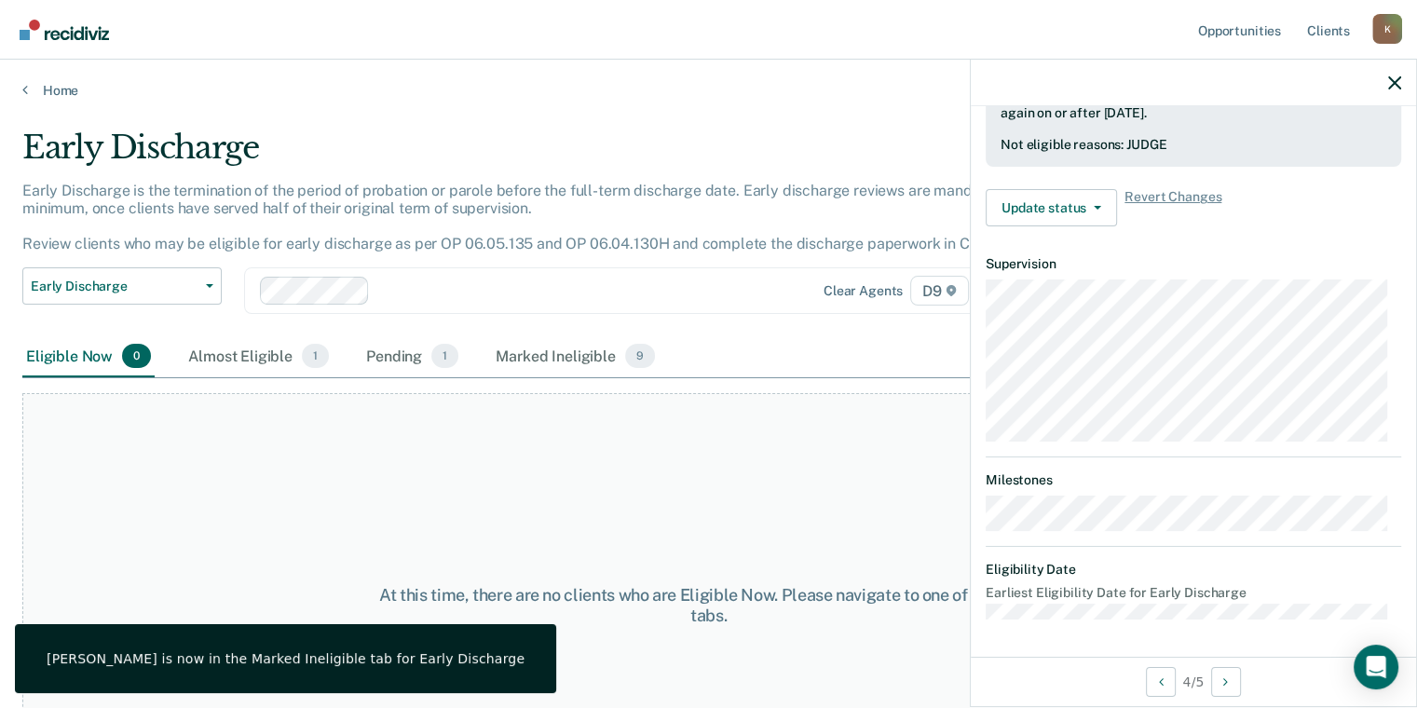
scroll to position [536, 0]
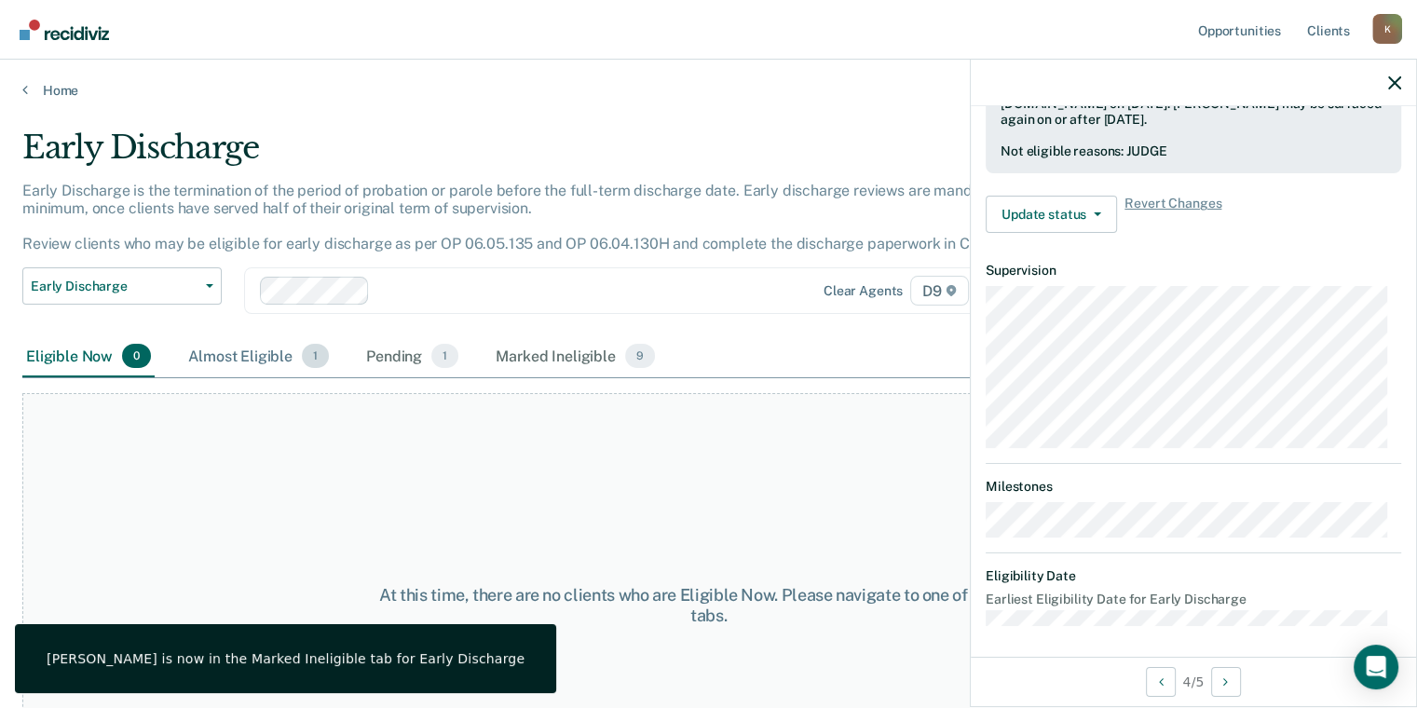
click at [241, 345] on div "Almost Eligible 1" at bounding box center [258, 356] width 148 height 41
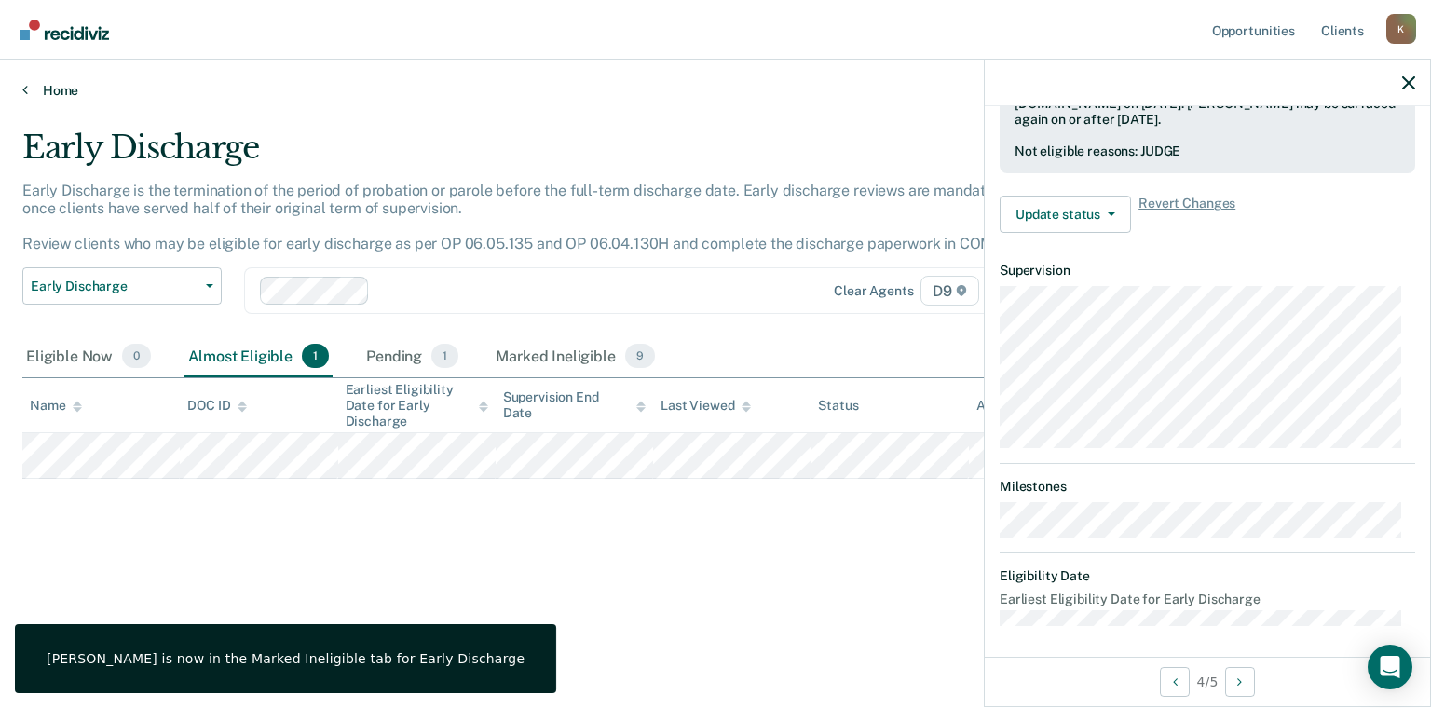
click at [43, 93] on link "Home" at bounding box center [715, 90] width 1387 height 17
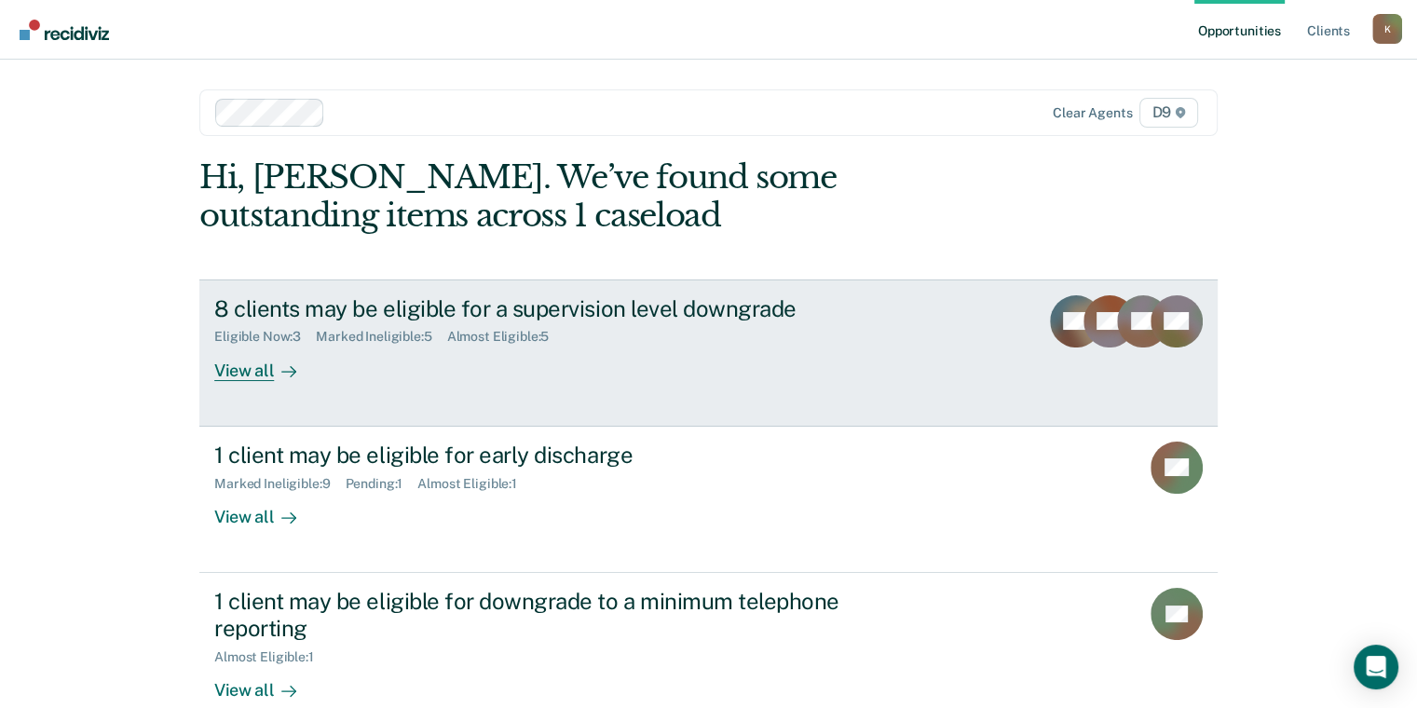
click at [437, 324] on div "Eligible Now : 3 Marked Ineligible : 5 Almost Eligible : 5" at bounding box center [541, 332] width 654 height 23
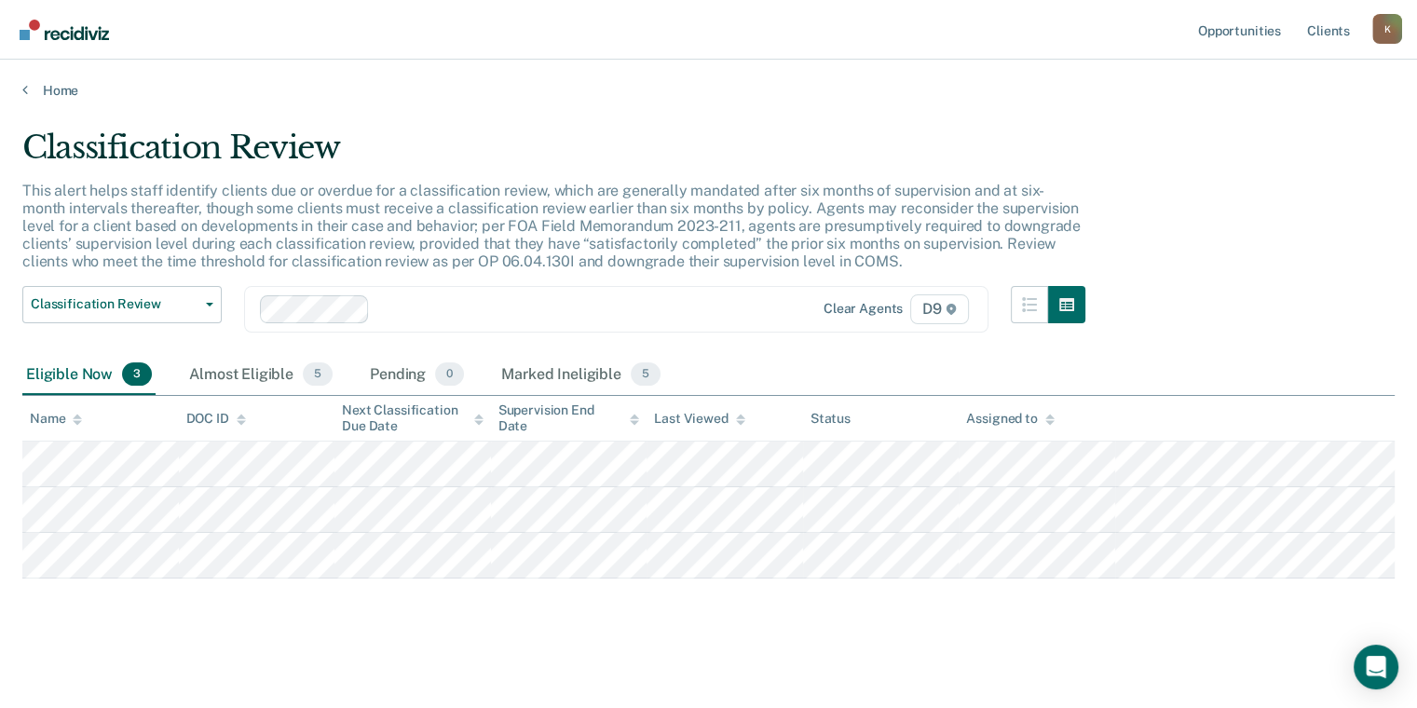
click at [18, 77] on div "Home" at bounding box center [708, 79] width 1417 height 39
click at [26, 82] on icon at bounding box center [25, 89] width 6 height 15
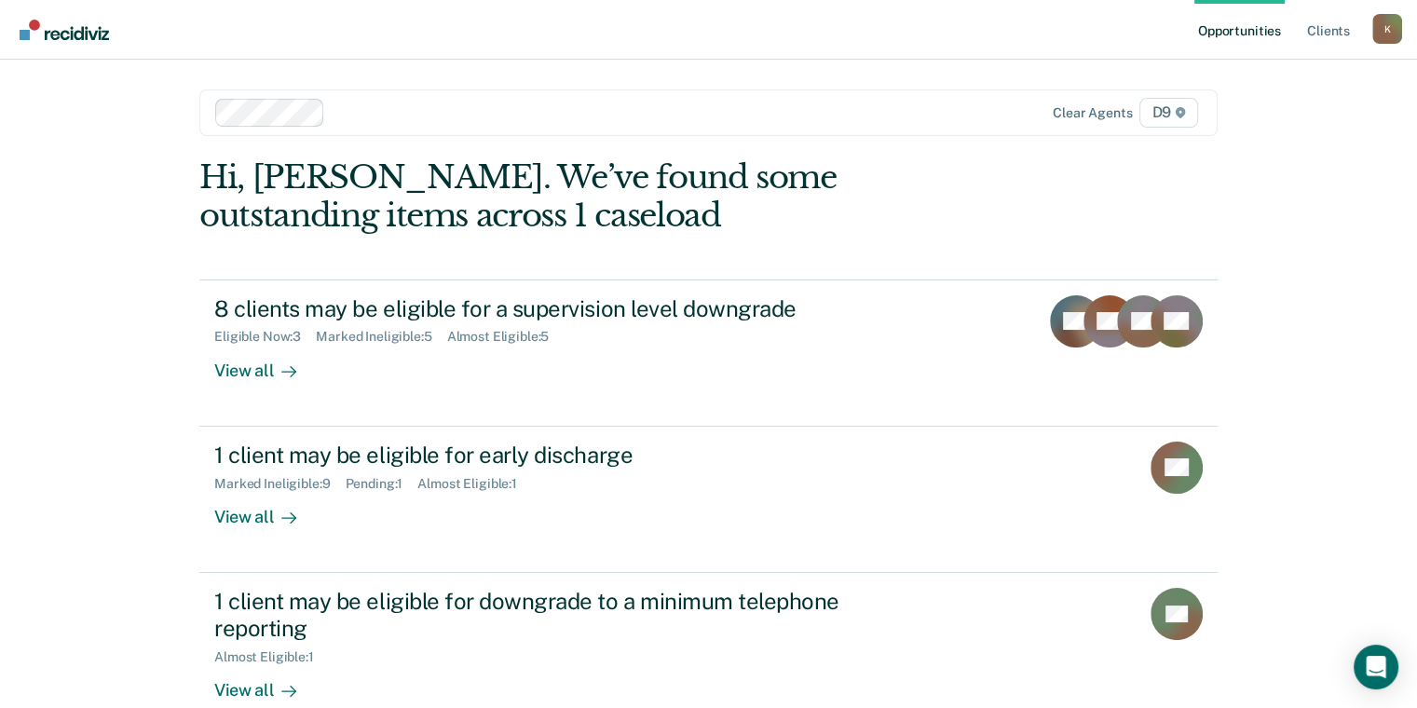
scroll to position [112, 0]
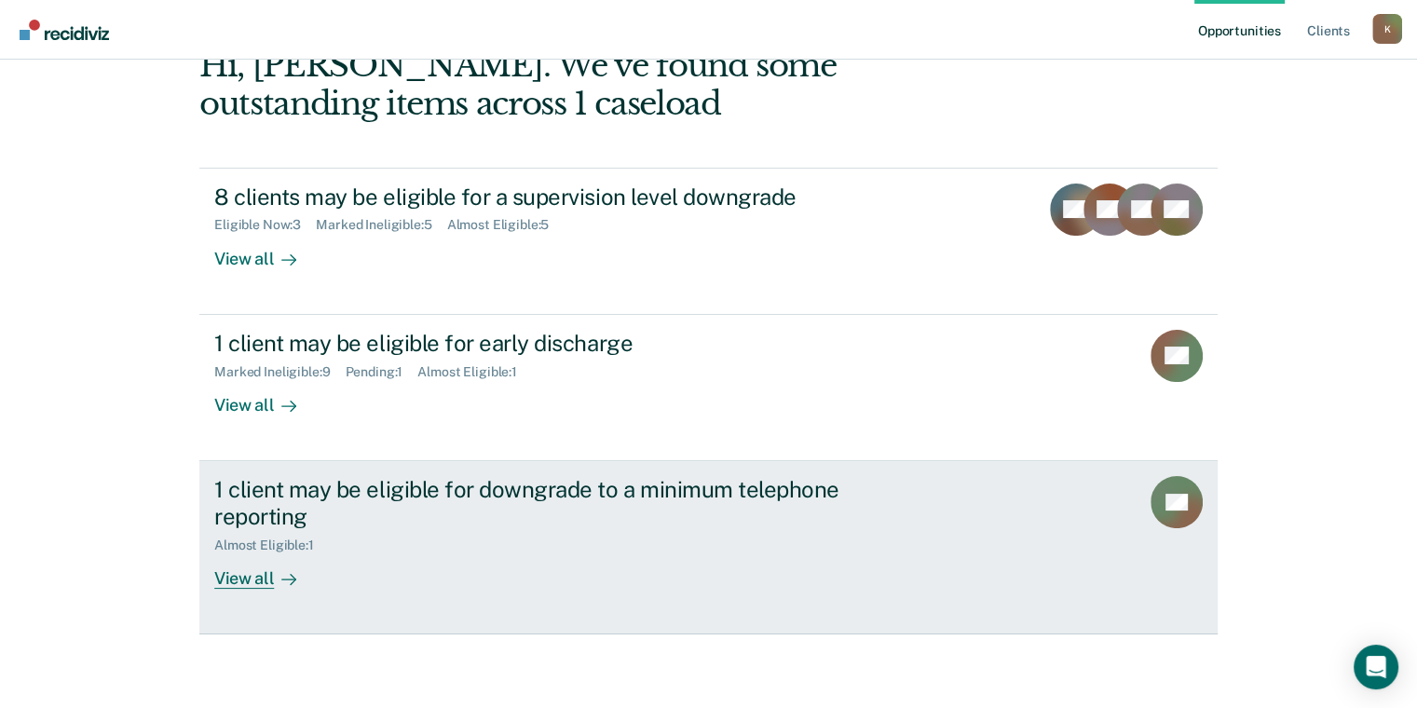
click at [367, 575] on div "1 client may be eligible for downgrade to a minimum telephone reporting Almost …" at bounding box center [563, 532] width 699 height 113
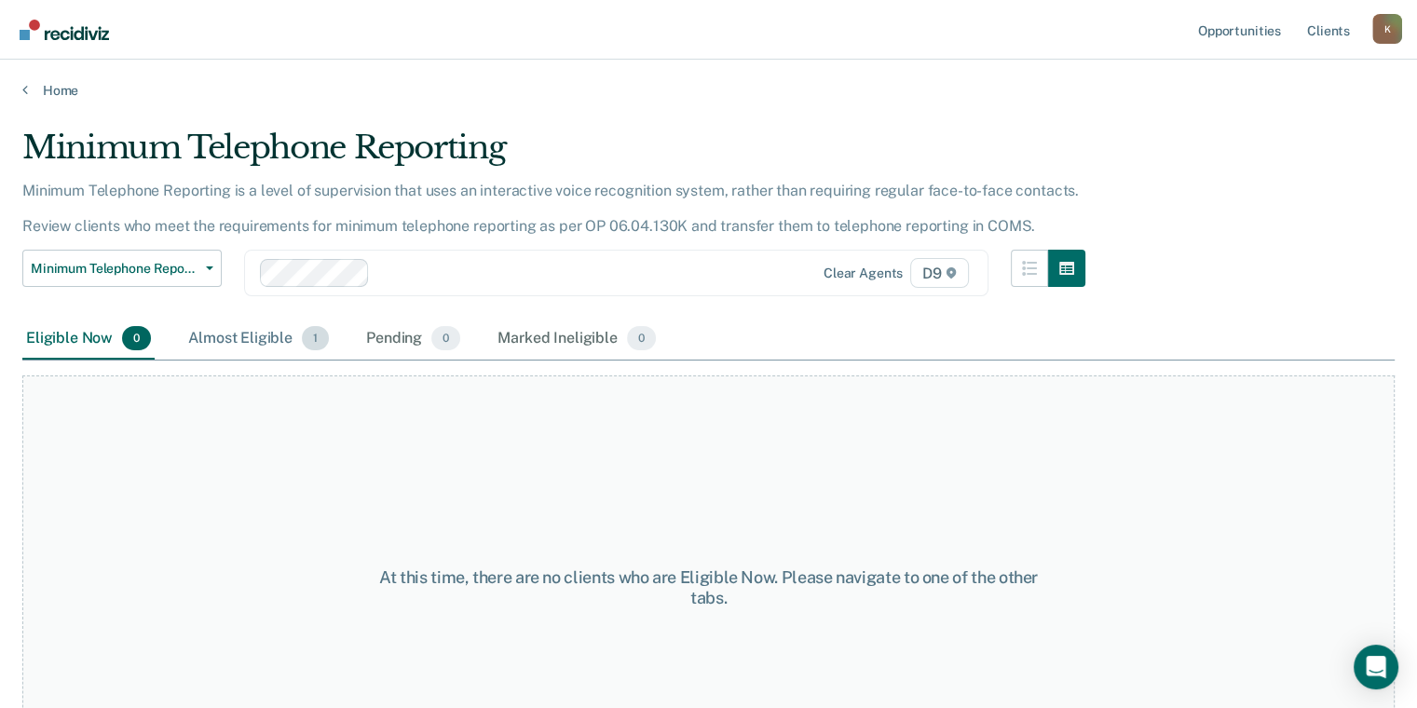
click at [269, 324] on div "Almost Eligible 1" at bounding box center [258, 339] width 148 height 41
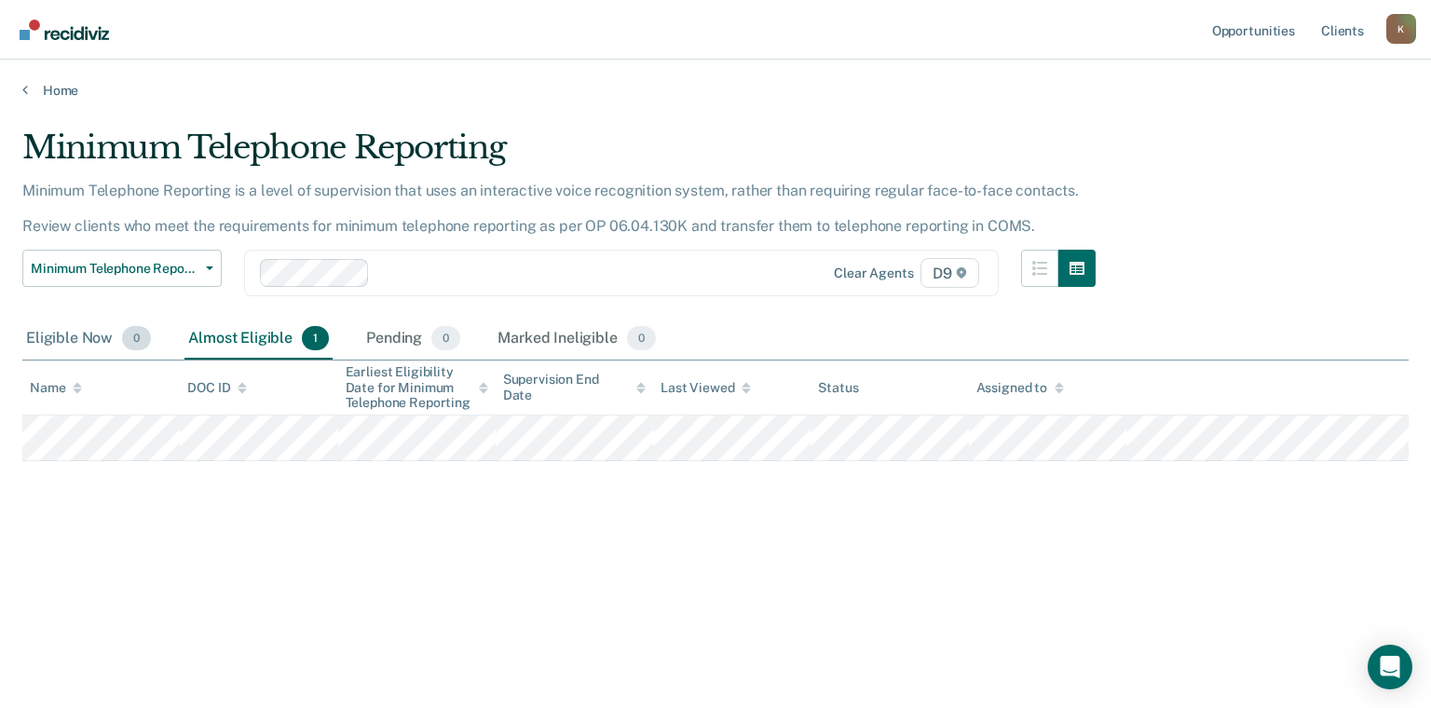
click at [132, 344] on span "0" at bounding box center [136, 338] width 29 height 24
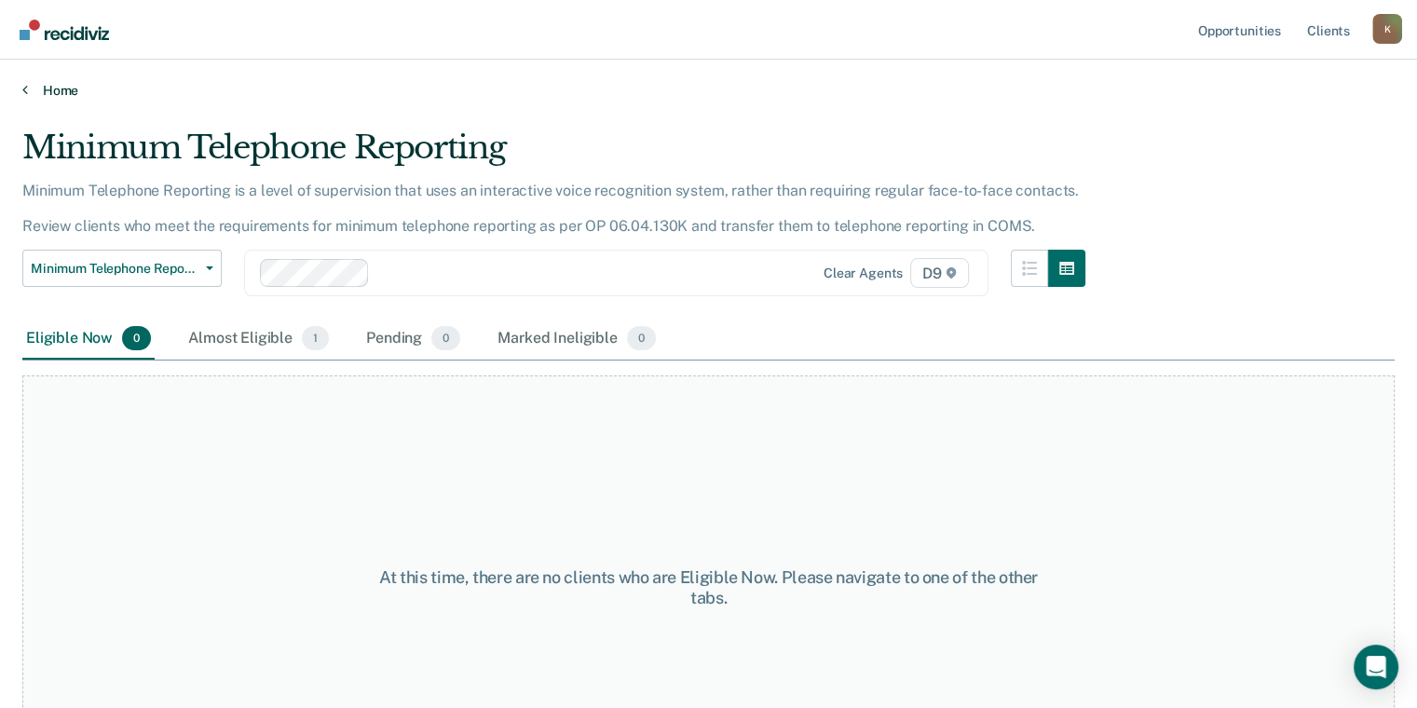
click at [56, 89] on link "Home" at bounding box center [708, 90] width 1373 height 17
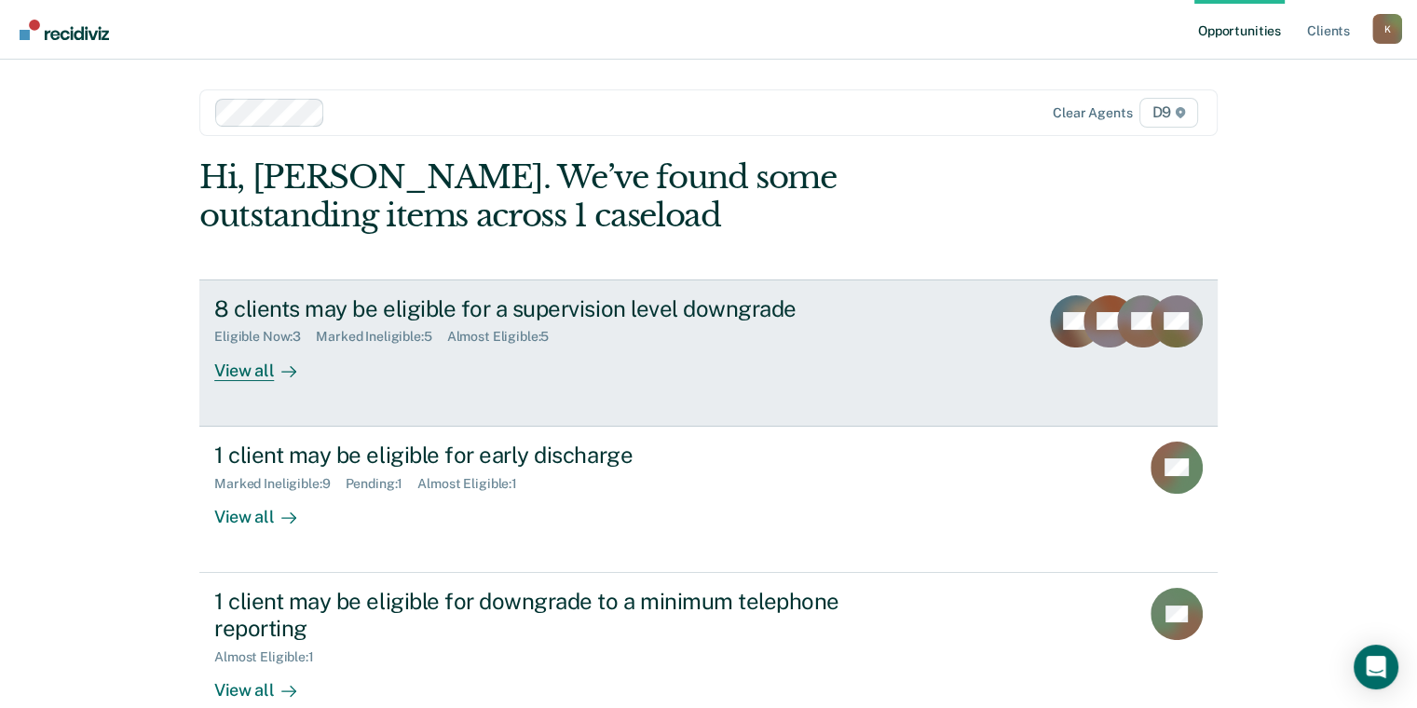
click at [470, 376] on div "8 clients may be eligible for a supervision level downgrade Eligible Now : 3 Ma…" at bounding box center [563, 338] width 699 height 86
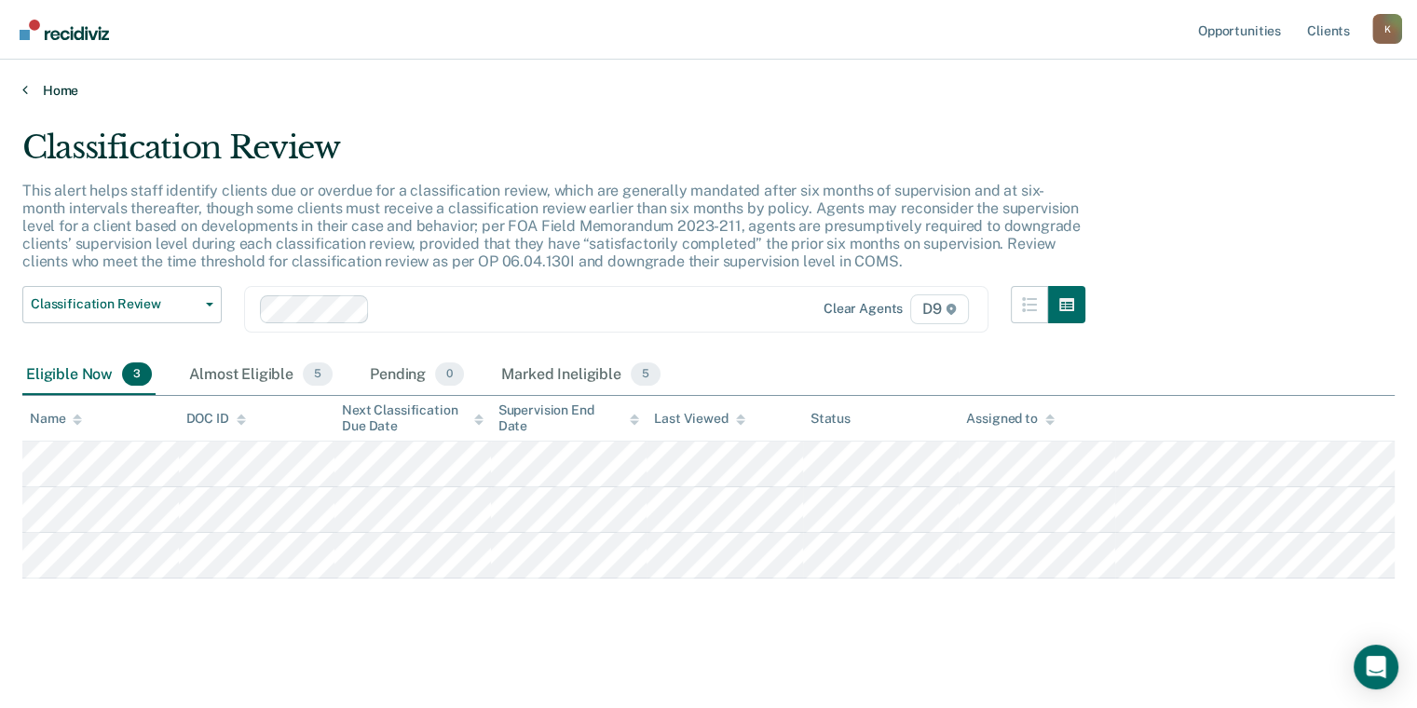
click at [44, 86] on link "Home" at bounding box center [708, 90] width 1373 height 17
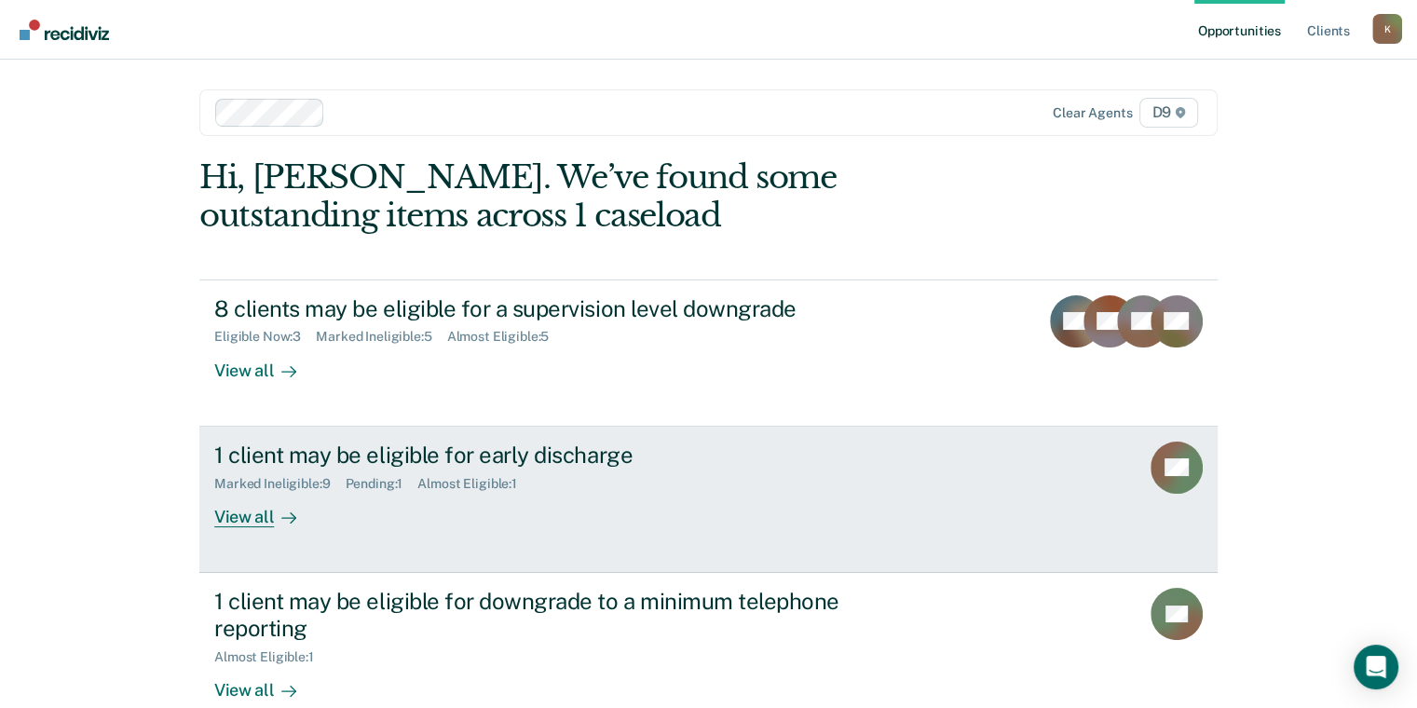
click at [370, 428] on link "1 client may be eligible for early discharge Marked Ineligible : 9 Pending : 1 …" at bounding box center [708, 500] width 1018 height 146
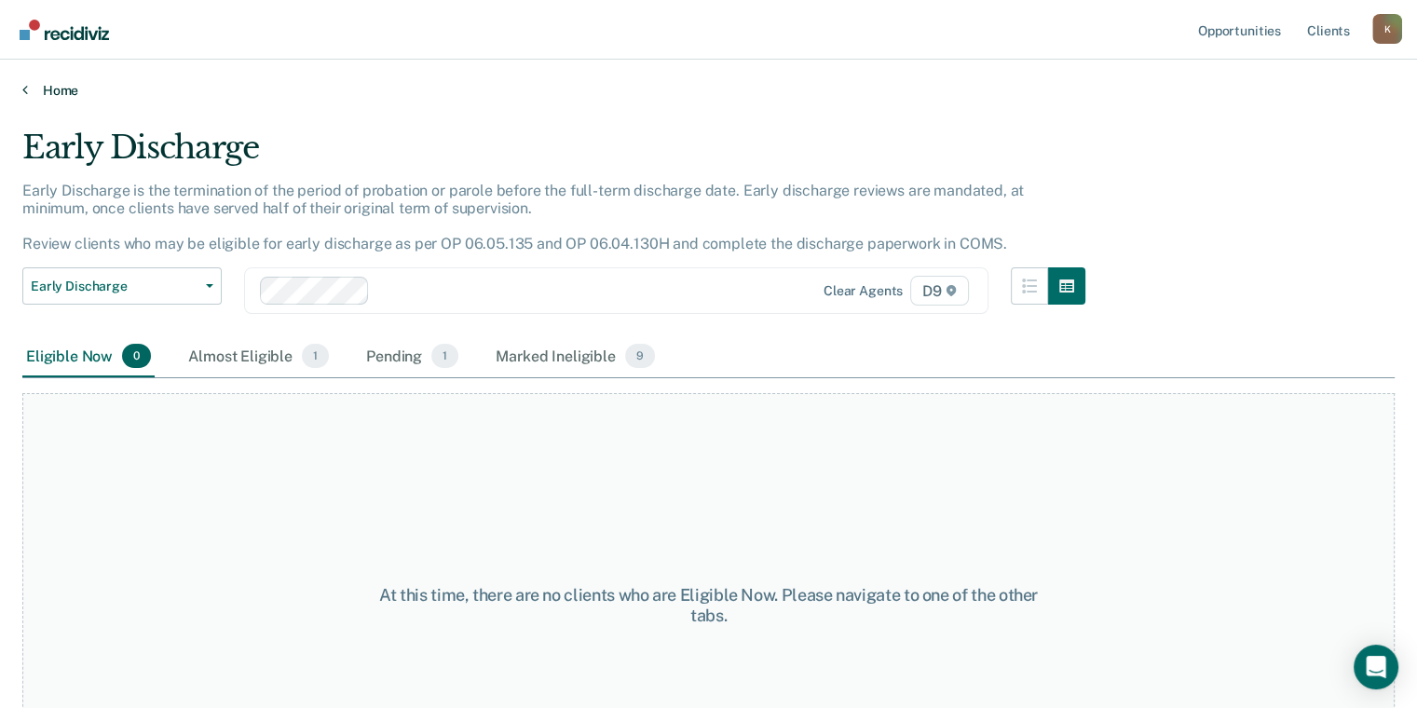
click at [74, 89] on link "Home" at bounding box center [708, 90] width 1373 height 17
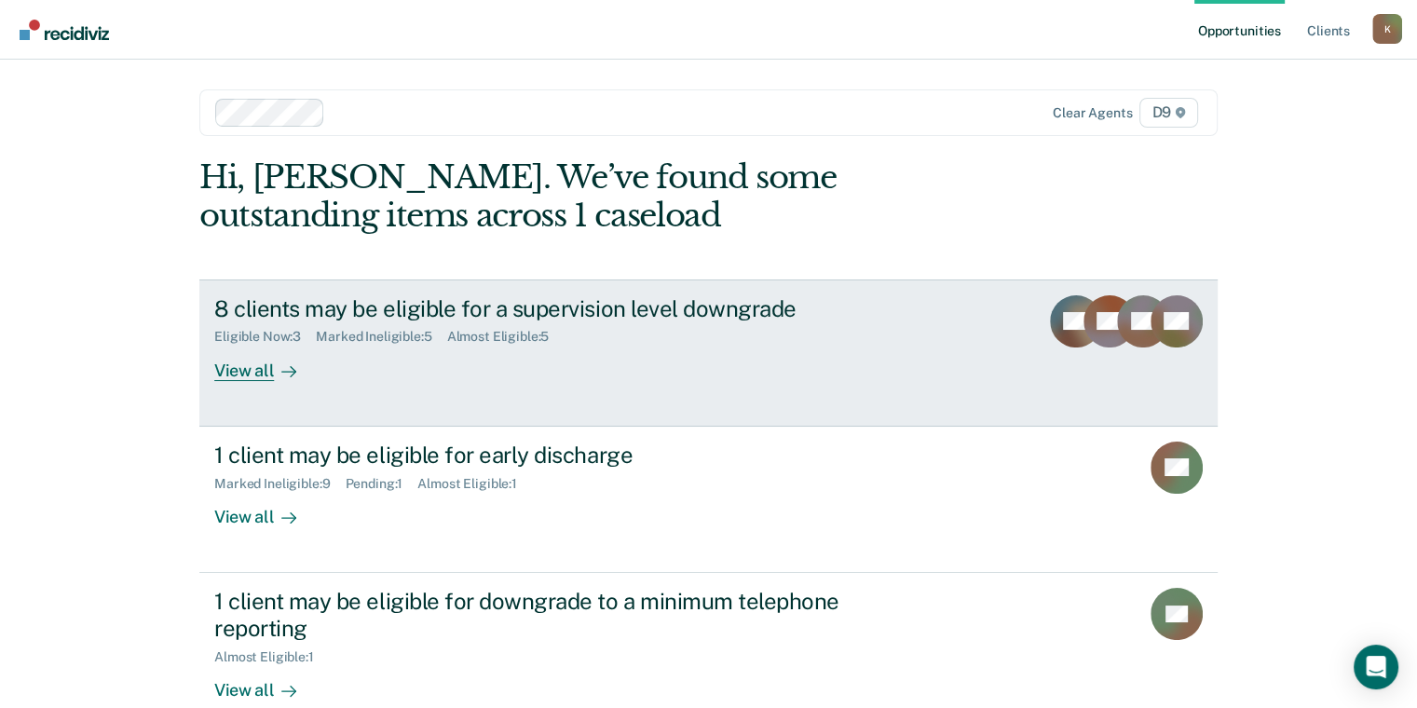
click at [853, 370] on div "8 clients may be eligible for a supervision level downgrade Eligible Now : 3 Ma…" at bounding box center [563, 338] width 699 height 86
